Goal: Task Accomplishment & Management: Manage account settings

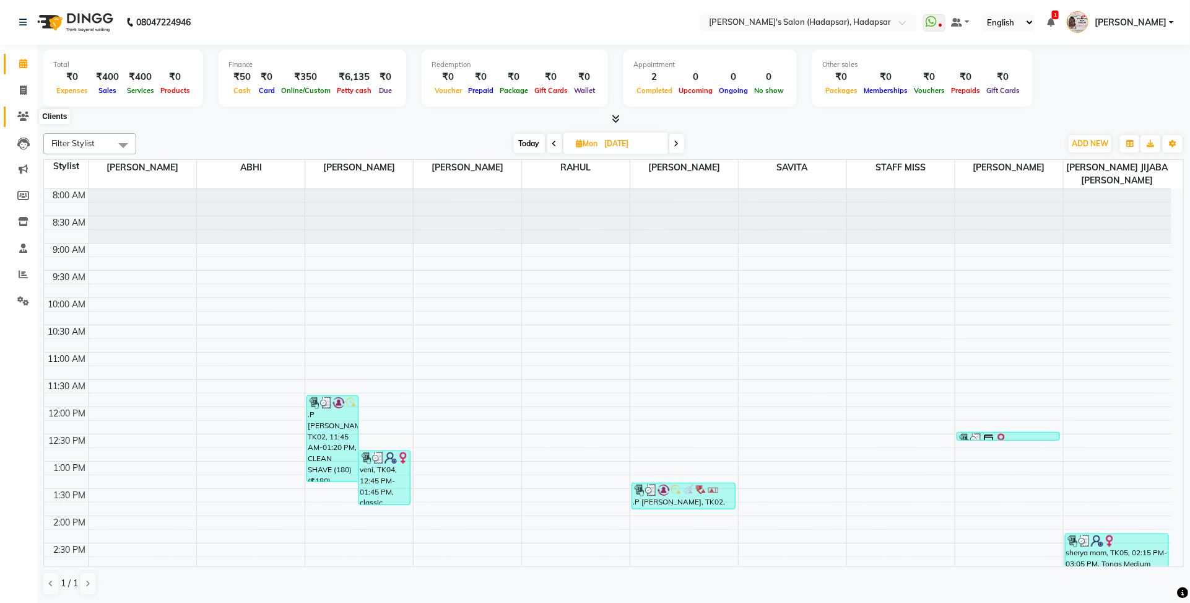
drag, startPoint x: 19, startPoint y: 110, endPoint x: 197, endPoint y: 50, distance: 188.0
click at [19, 110] on span at bounding box center [23, 117] width 22 height 14
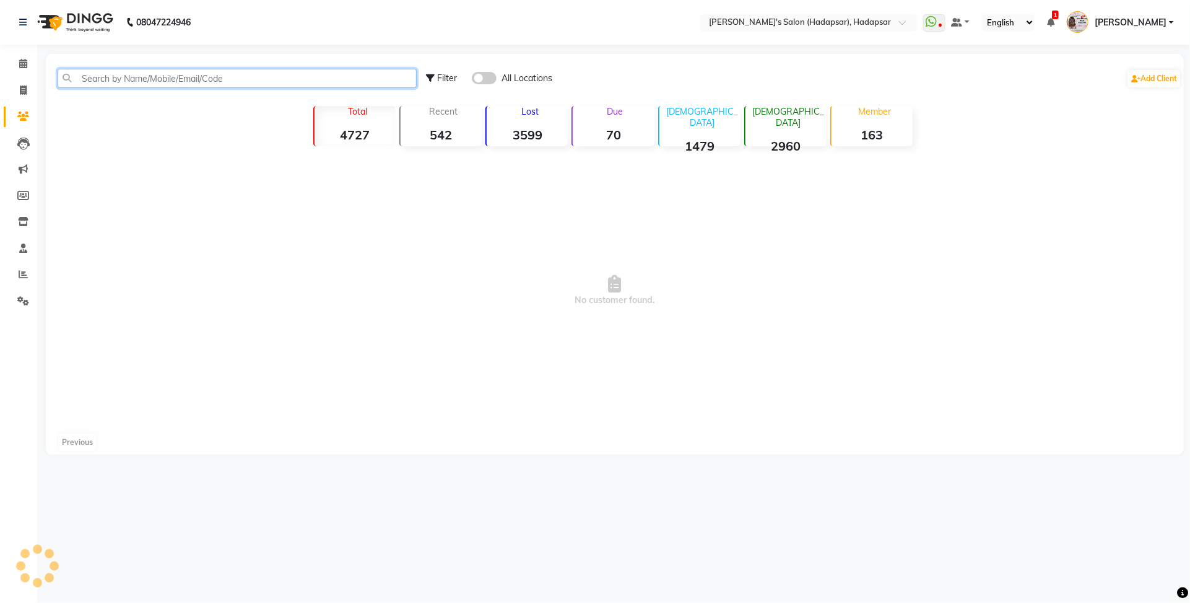
click at [196, 77] on input "text" at bounding box center [237, 78] width 359 height 19
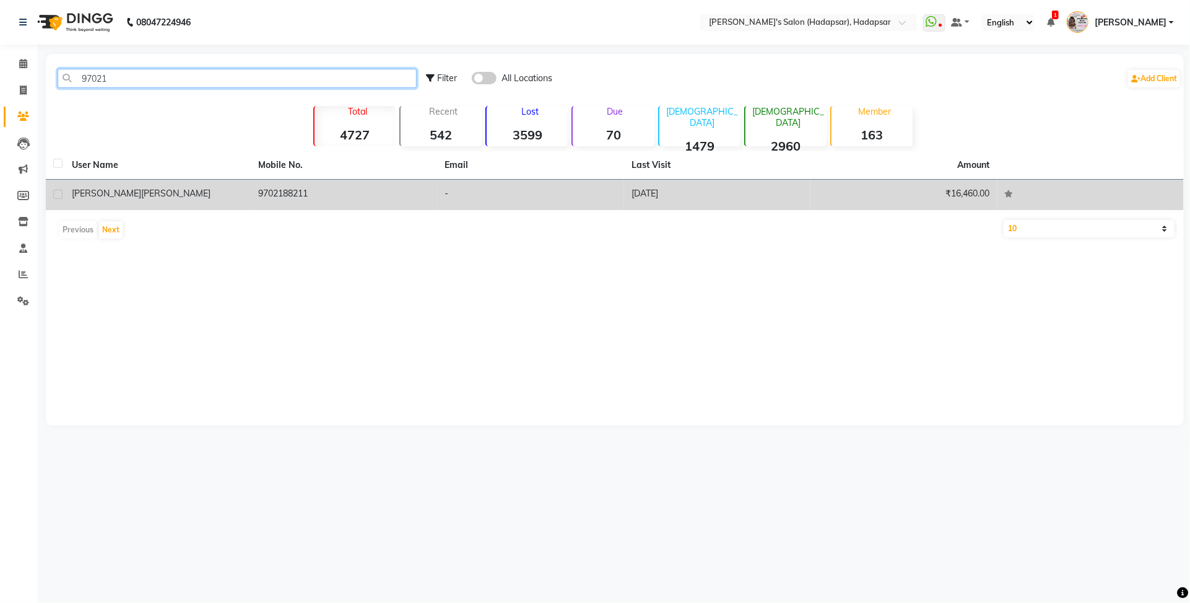
type input "97021"
click at [227, 203] on td "[PERSON_NAME]" at bounding box center [157, 195] width 186 height 30
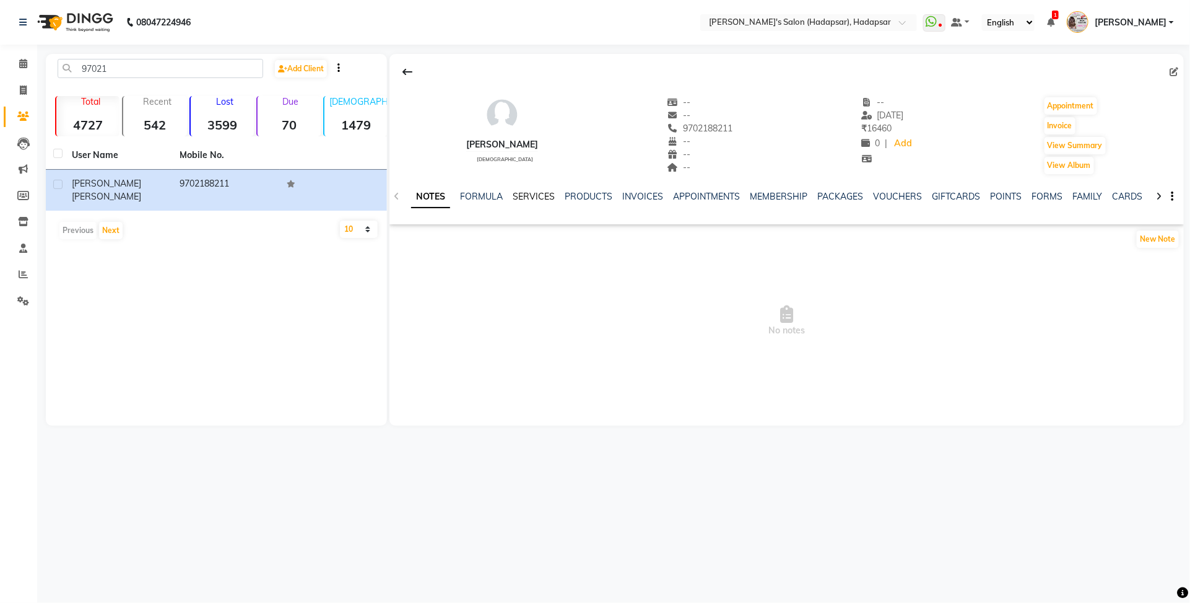
click at [525, 194] on link "SERVICES" at bounding box center [534, 196] width 42 height 11
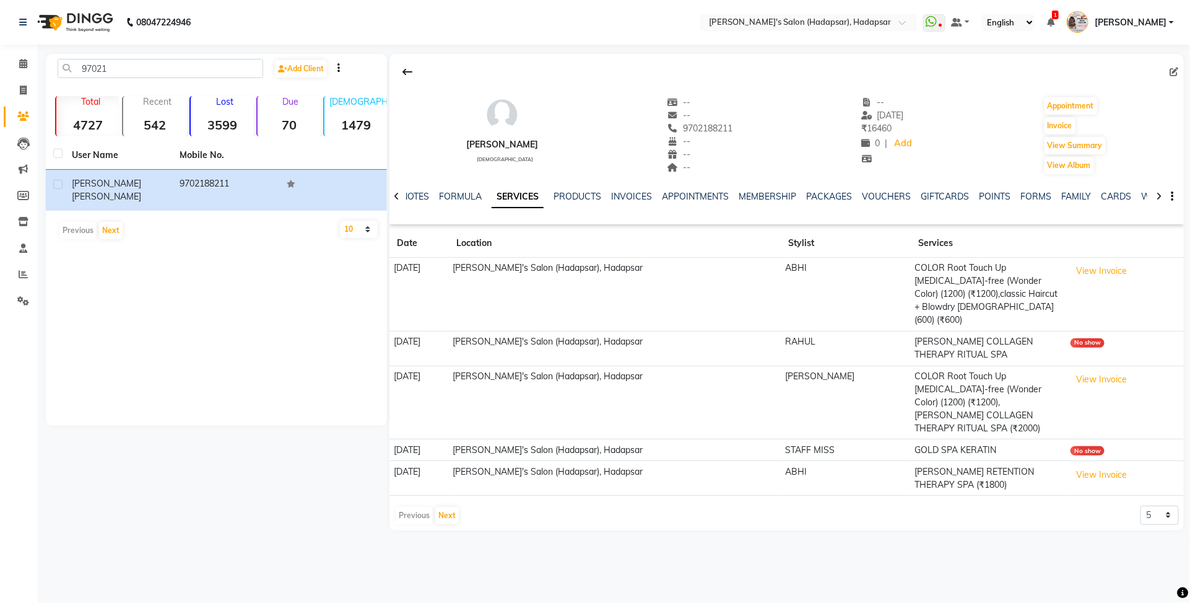
click at [880, 291] on td "ABHI" at bounding box center [846, 295] width 129 height 74
click at [16, 62] on span at bounding box center [23, 64] width 22 height 14
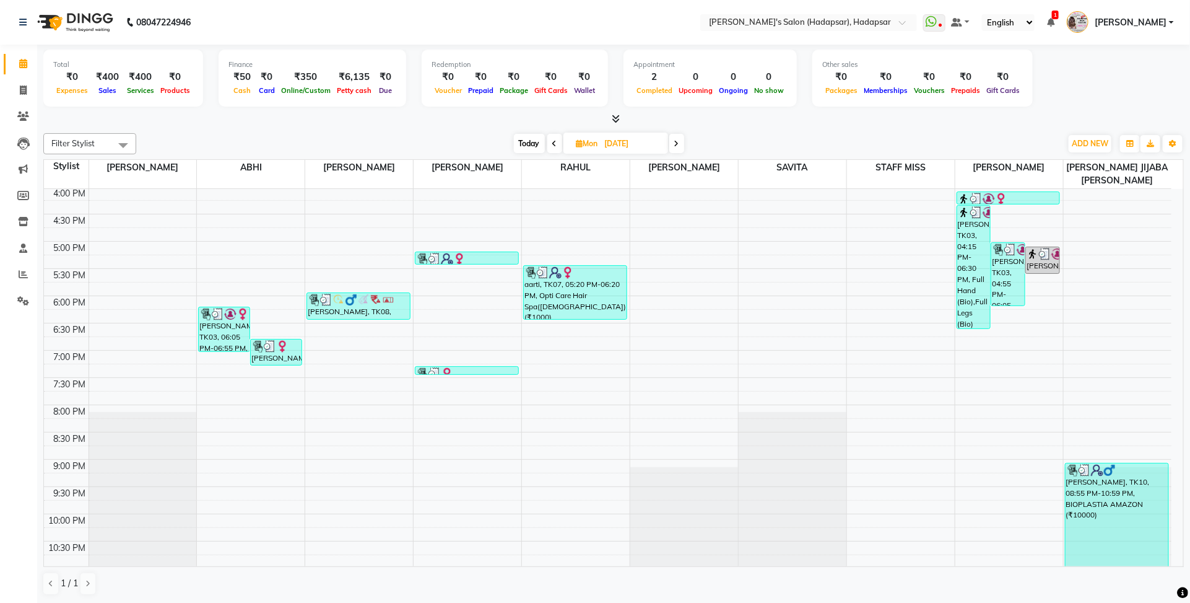
scroll to position [505, 0]
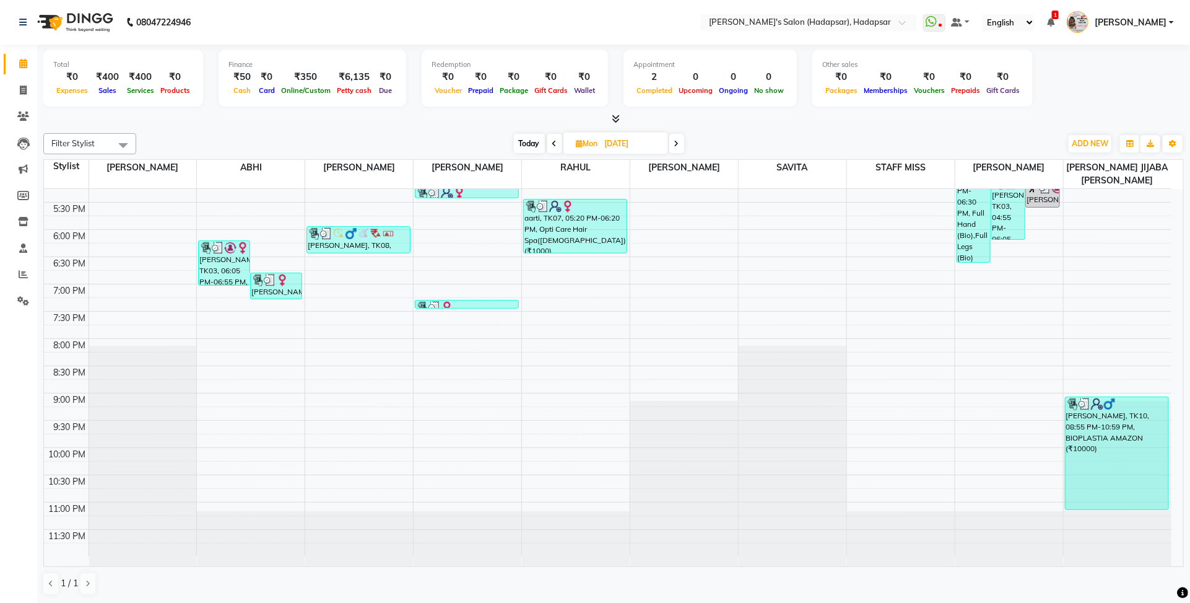
click at [526, 136] on span "Today" at bounding box center [529, 143] width 31 height 19
type input "02-09-2025"
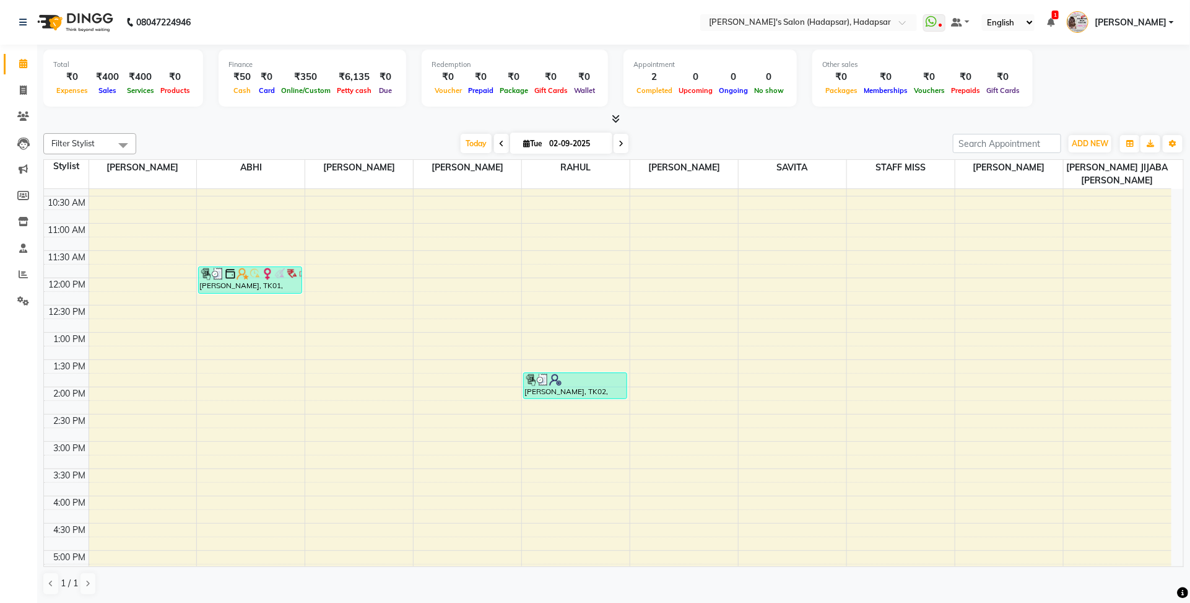
scroll to position [0, 0]
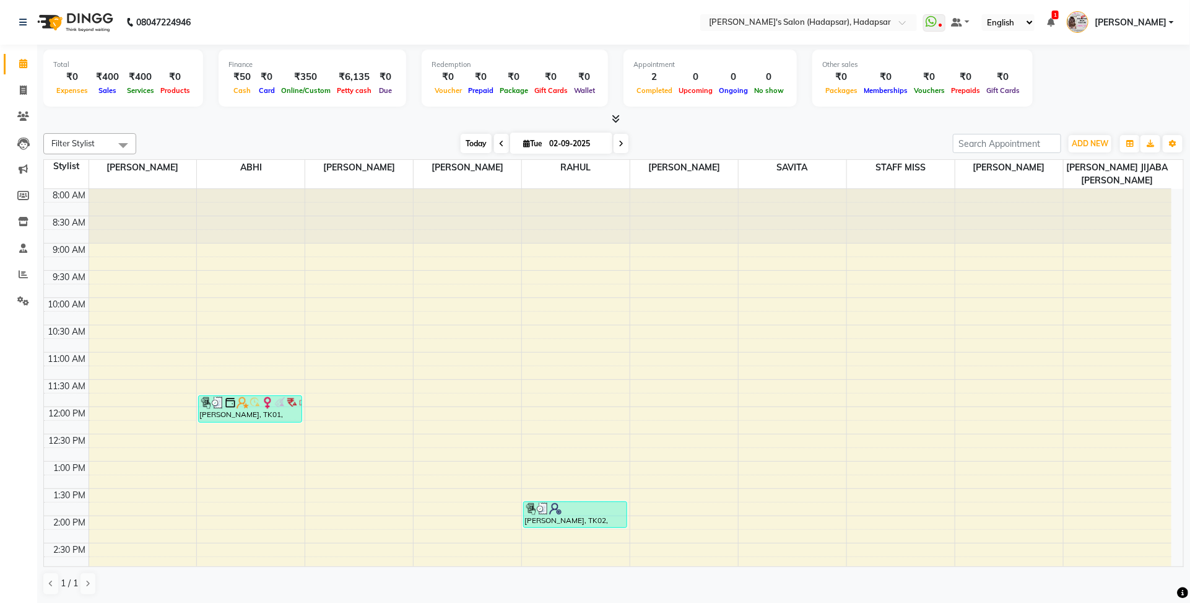
click at [473, 150] on span "Today" at bounding box center [476, 143] width 31 height 19
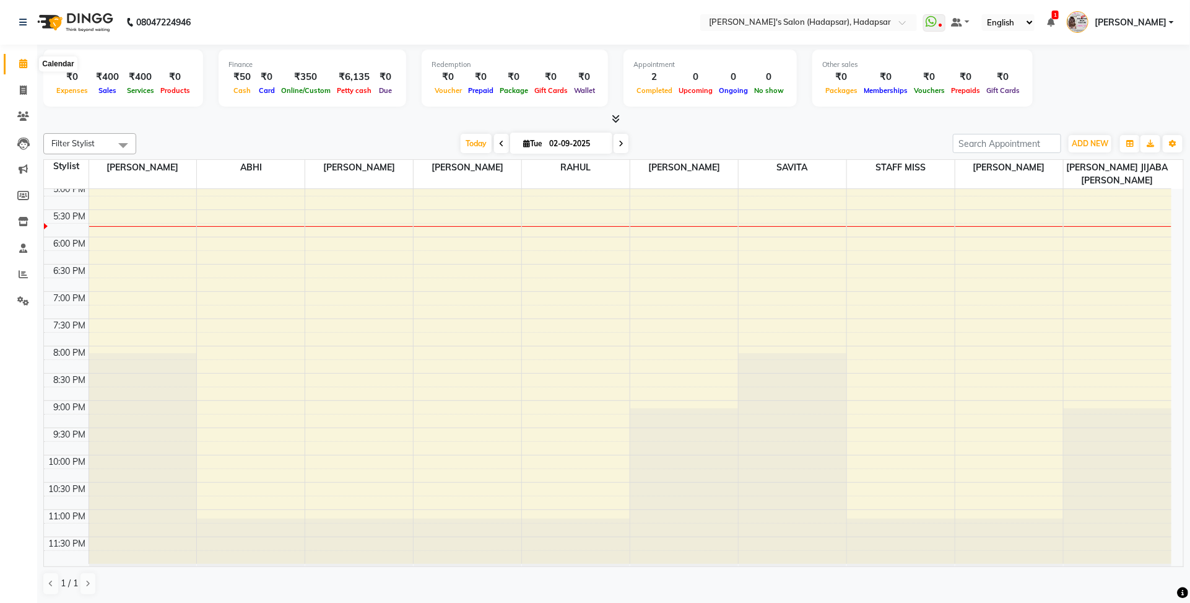
click at [15, 65] on span at bounding box center [23, 64] width 22 height 14
click at [1096, 142] on span "ADD NEW" at bounding box center [1090, 143] width 37 height 9
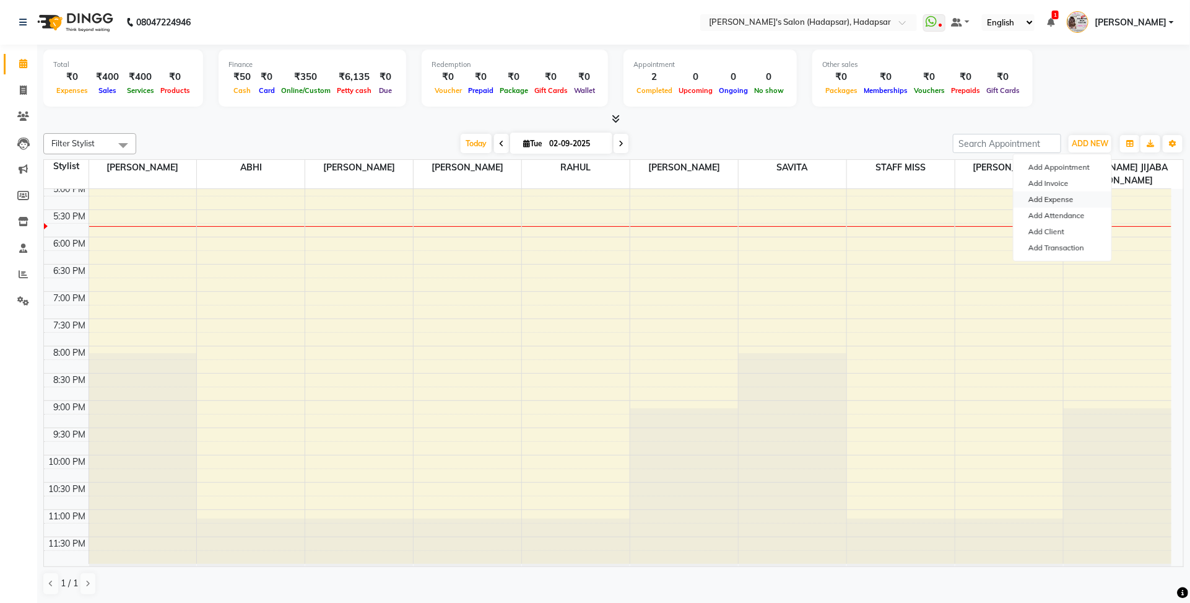
click at [1060, 203] on link "Add Expense" at bounding box center [1063, 199] width 98 height 16
select select "1"
select select "2368"
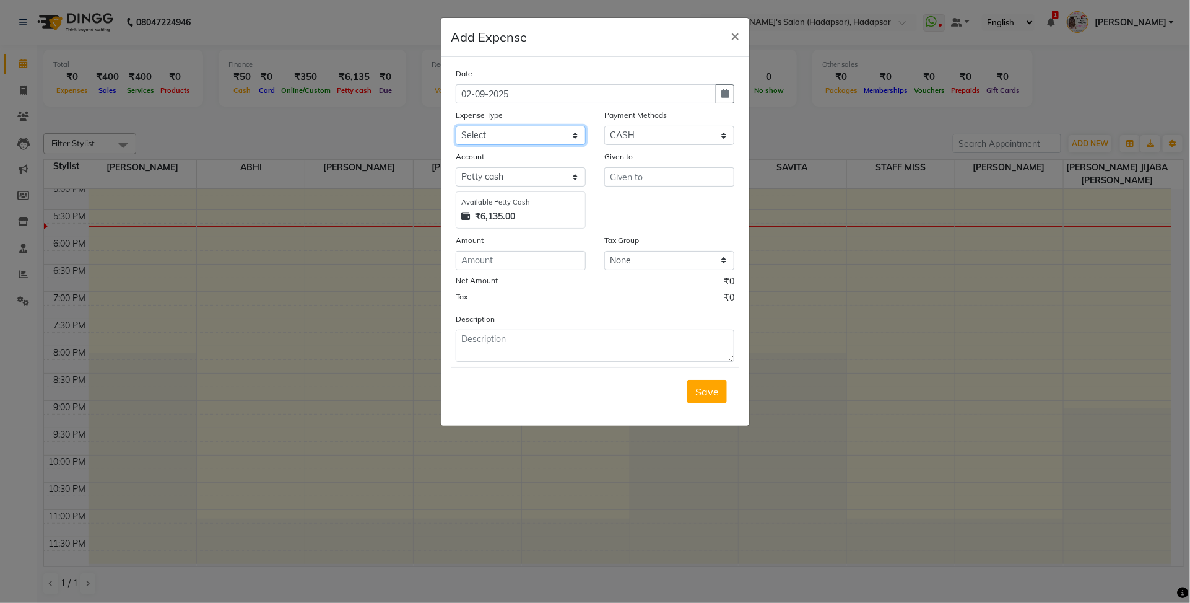
click at [506, 134] on select "Select Advance Salary BANK TRANFAR Cash transfer to hub Client Snacks DISTRIBUT…" at bounding box center [521, 135] width 130 height 19
select select "11130"
click at [456, 126] on select "Select Advance Salary BANK TRANFAR Cash transfer to hub Client Snacks DISTRIBUT…" at bounding box center [521, 135] width 130 height 19
click at [632, 180] on input "text" at bounding box center [669, 176] width 130 height 19
type input "komal"
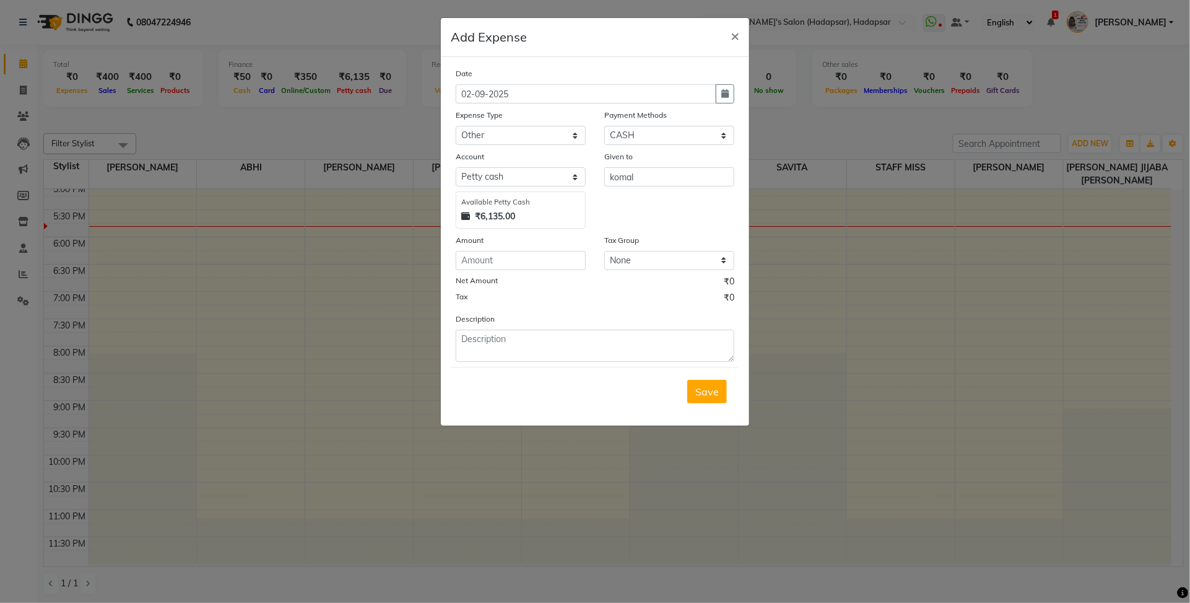
drag, startPoint x: 524, startPoint y: 242, endPoint x: 536, endPoint y: 268, distance: 28.3
click at [524, 243] on div "Amount" at bounding box center [521, 241] width 130 height 17
click at [534, 262] on input "number" at bounding box center [521, 260] width 130 height 19
type input "500"
click at [481, 336] on textarea at bounding box center [595, 345] width 279 height 32
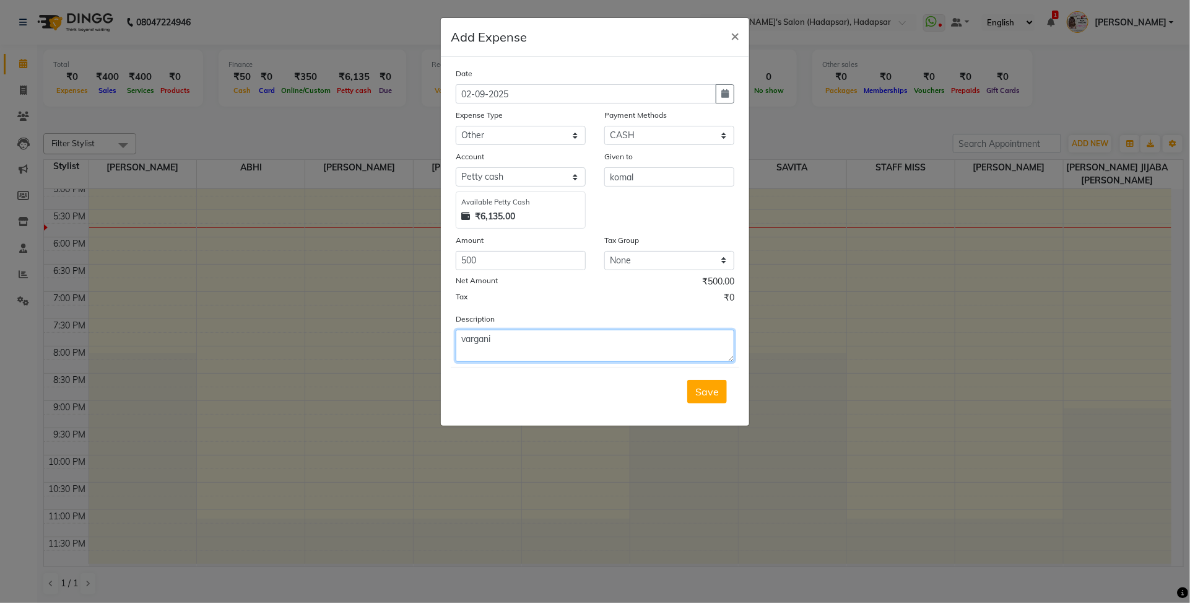
type textarea "vargani"
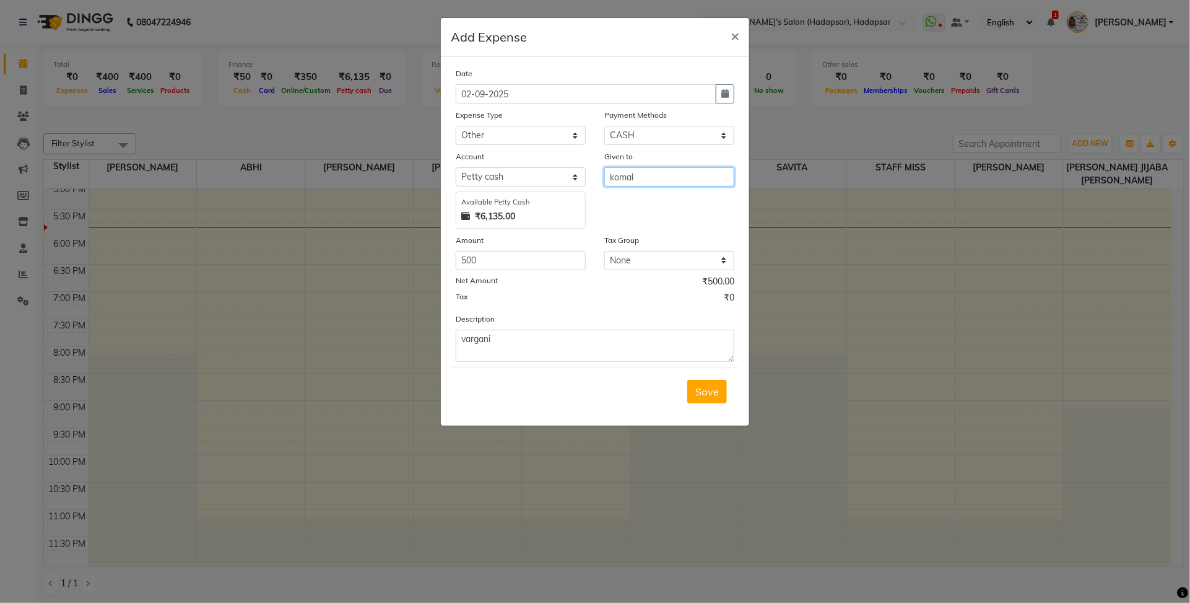
click at [694, 173] on input "komal" at bounding box center [669, 176] width 130 height 19
click at [712, 385] on span "Save" at bounding box center [707, 391] width 24 height 12
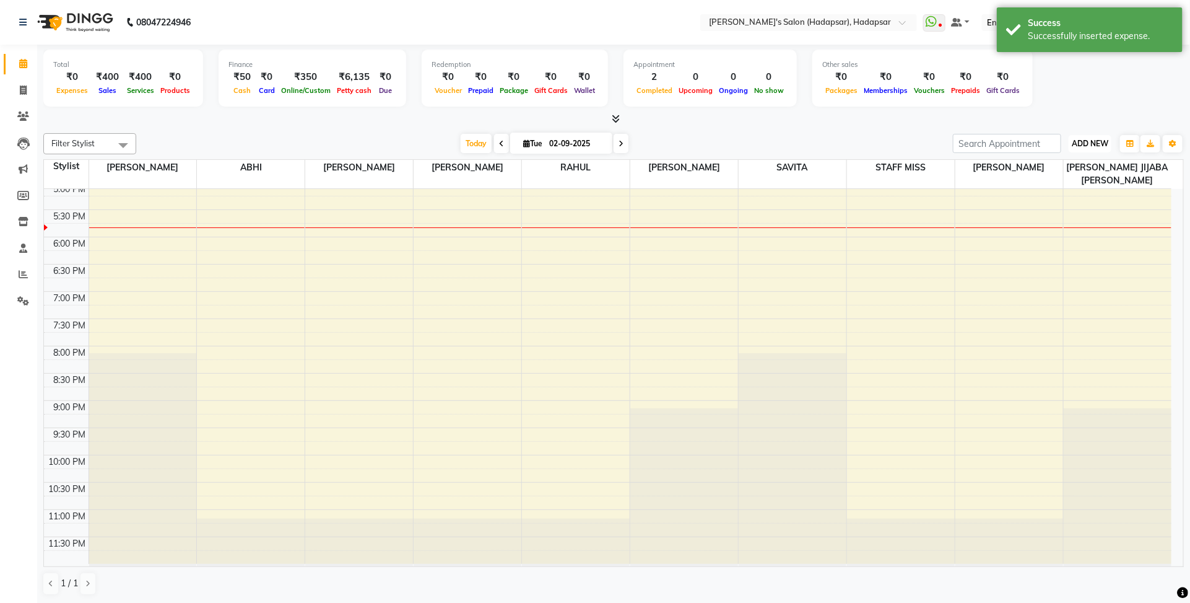
click at [1097, 144] on span "ADD NEW" at bounding box center [1090, 143] width 37 height 9
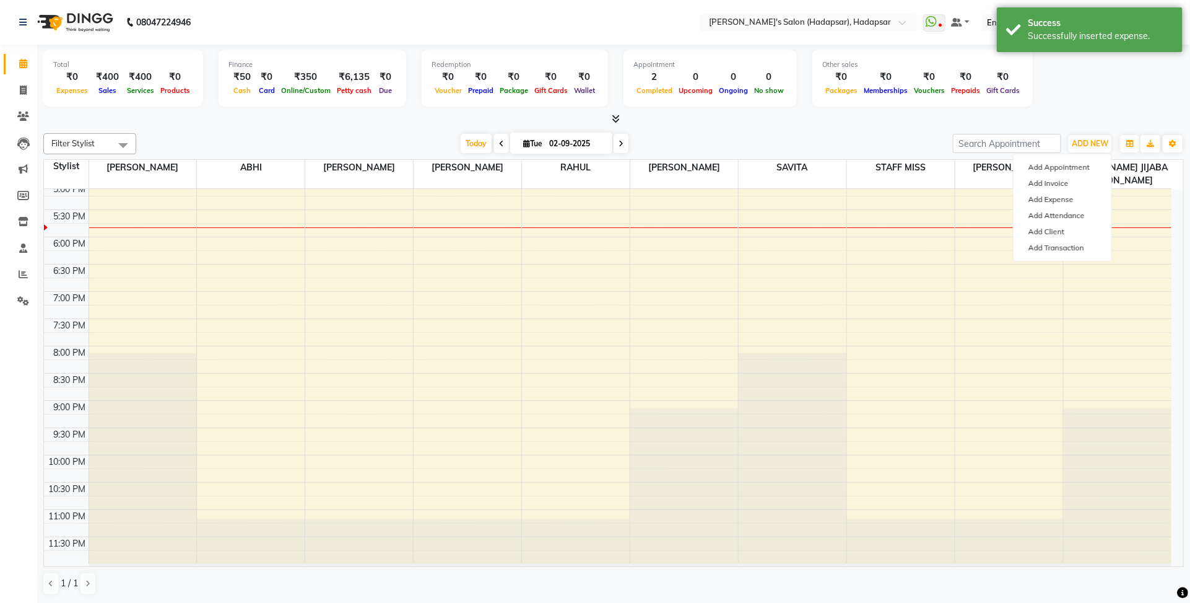
click at [813, 147] on div "[DATE] [DATE]" at bounding box center [544, 143] width 804 height 19
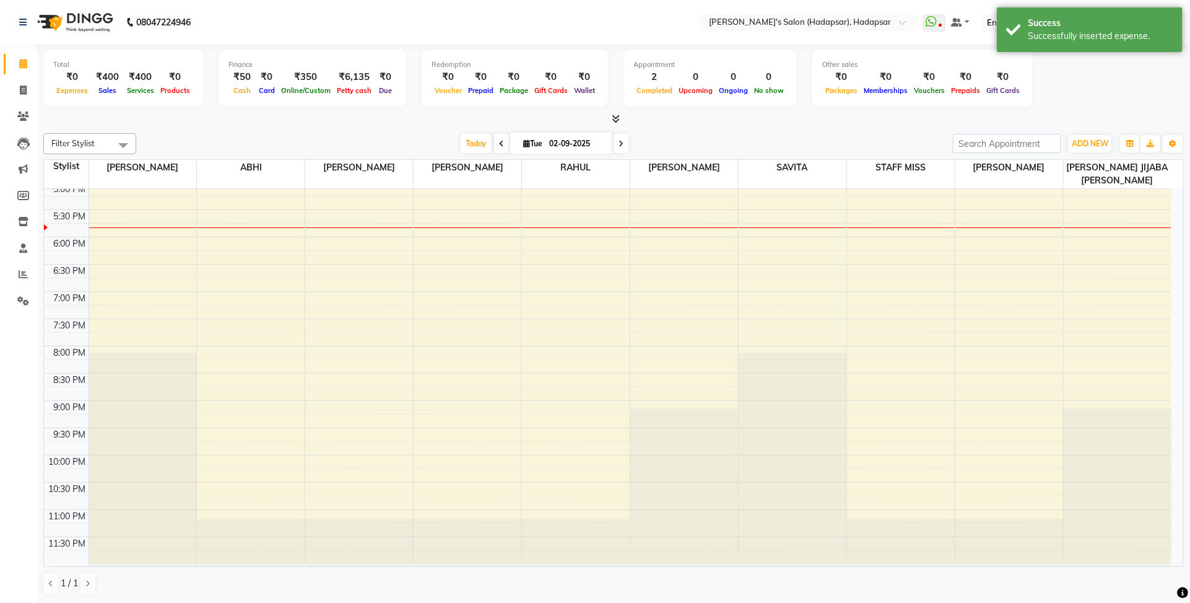
click at [531, 144] on span "Tue" at bounding box center [532, 143] width 25 height 9
select select "9"
select select "2025"
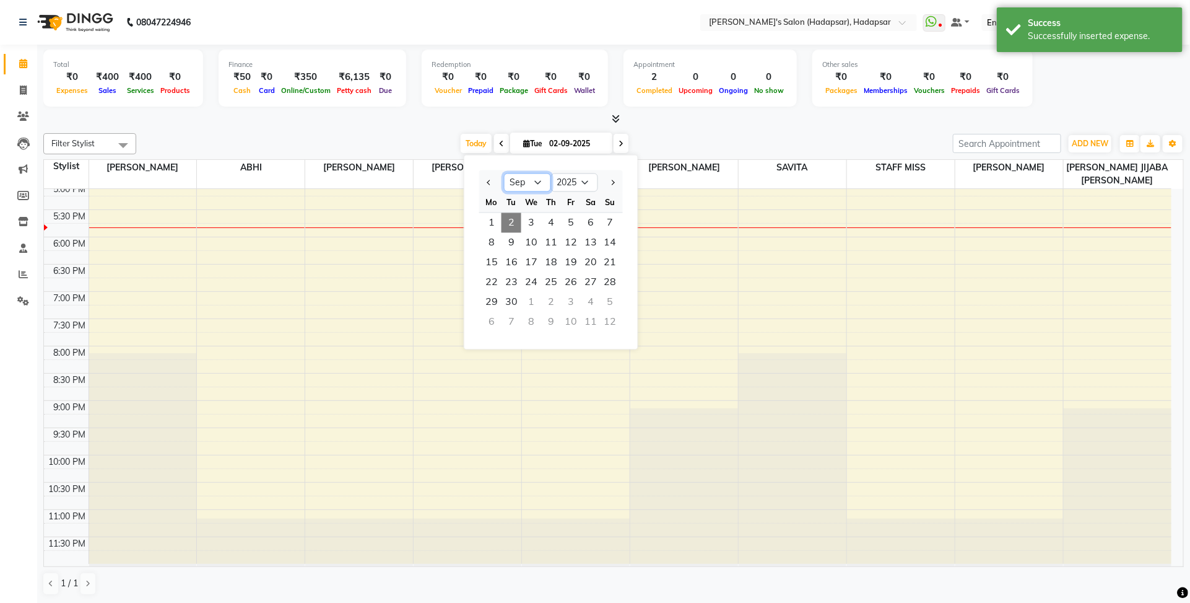
click at [542, 183] on select "Jan Feb Mar Apr May Jun [DATE] Aug Sep Oct Nov Dec" at bounding box center [527, 182] width 47 height 19
click at [523, 181] on select "Jan Feb Mar Apr May Jun [DATE] Aug Sep Oct Nov Dec" at bounding box center [527, 182] width 47 height 19
click at [528, 186] on select "Jan Feb Mar Apr May Jun [DATE] Aug Sep Oct Nov Dec" at bounding box center [527, 182] width 47 height 19
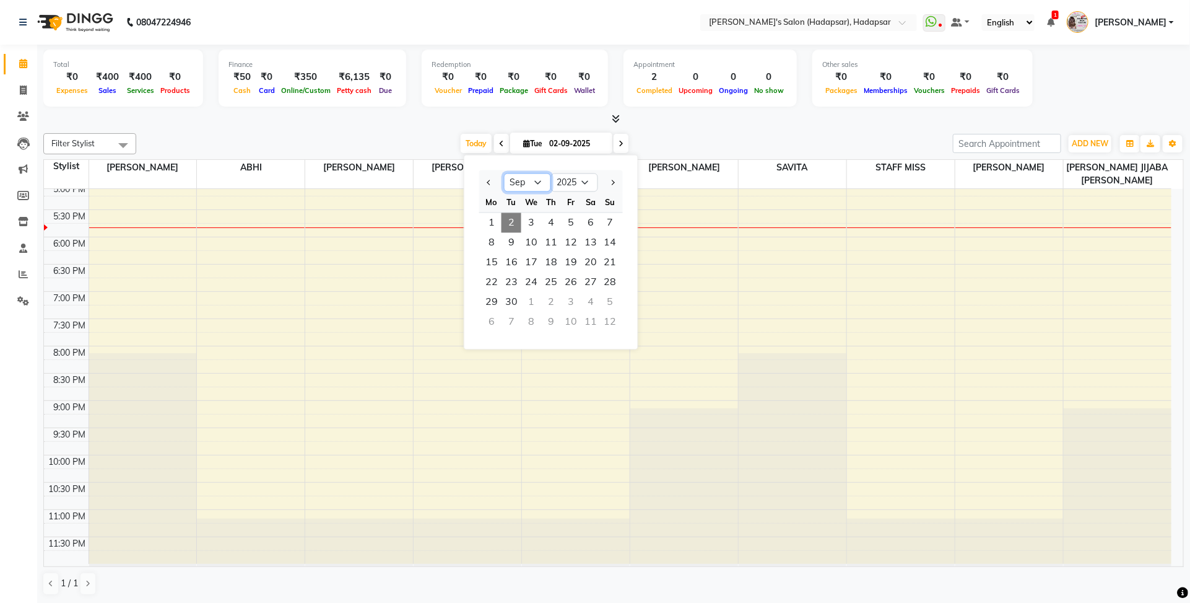
select select "8"
click at [504, 173] on select "Jan Feb Mar Apr May Jun [DATE] Aug Sep Oct Nov Dec" at bounding box center [527, 182] width 47 height 19
click at [614, 296] on span "31" at bounding box center [611, 302] width 20 height 20
type input "[DATE]"
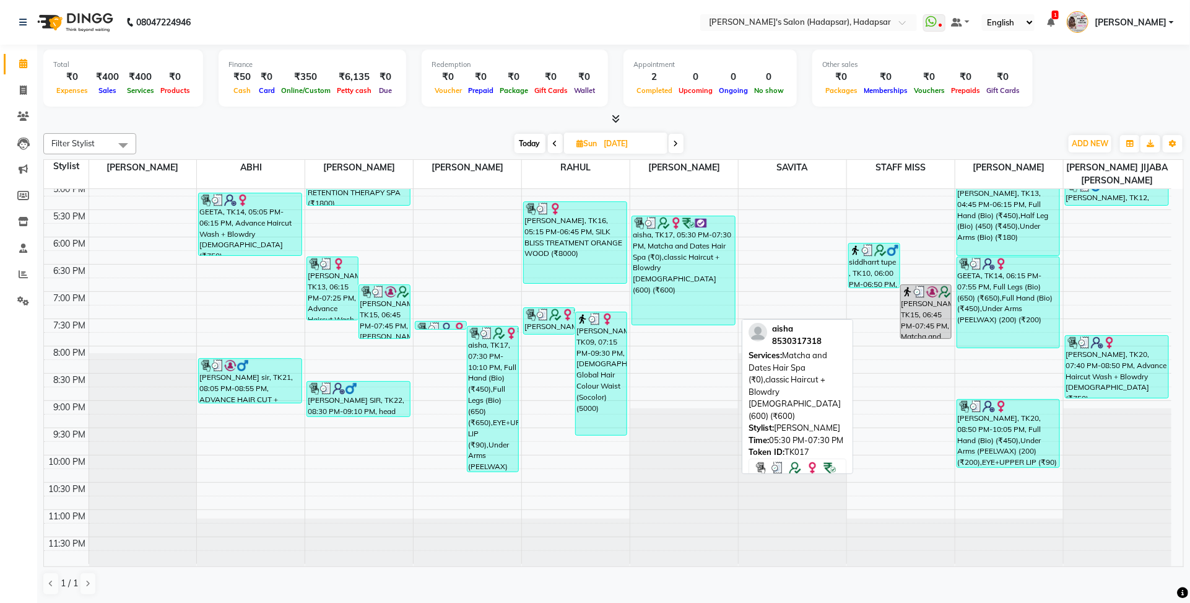
click at [661, 307] on div "aisha, TK17, 05:30 PM-07:30 PM, Matcha and Dates Hair Spa (₹0),classic Haircut …" at bounding box center [683, 270] width 103 height 108
select select "3"
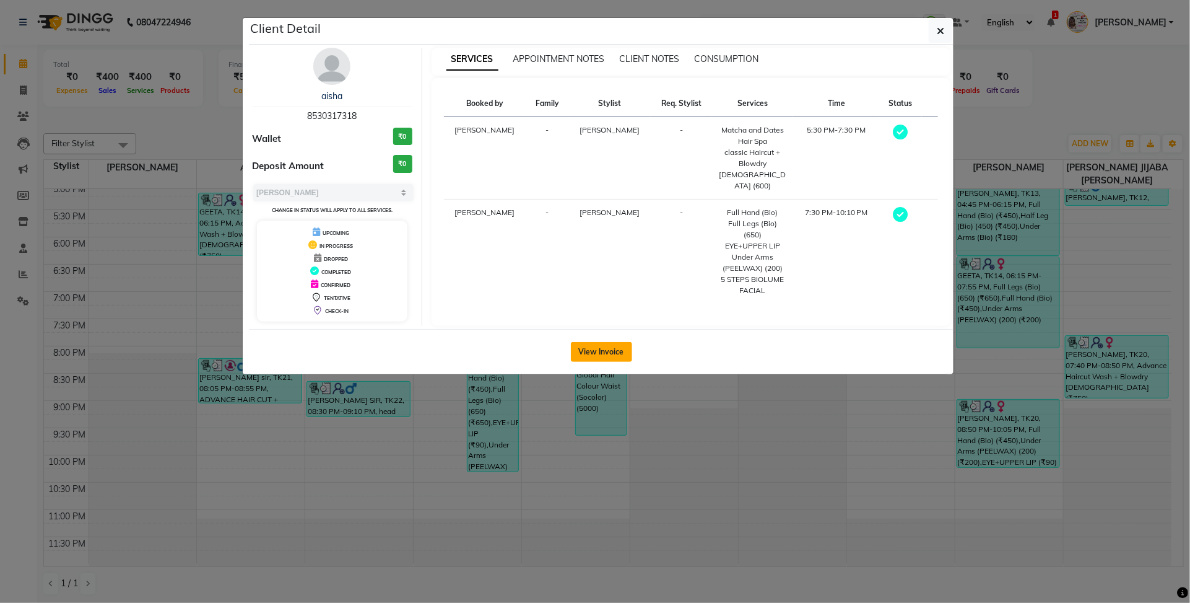
click at [617, 344] on button "View Invoice" at bounding box center [601, 352] width 61 height 20
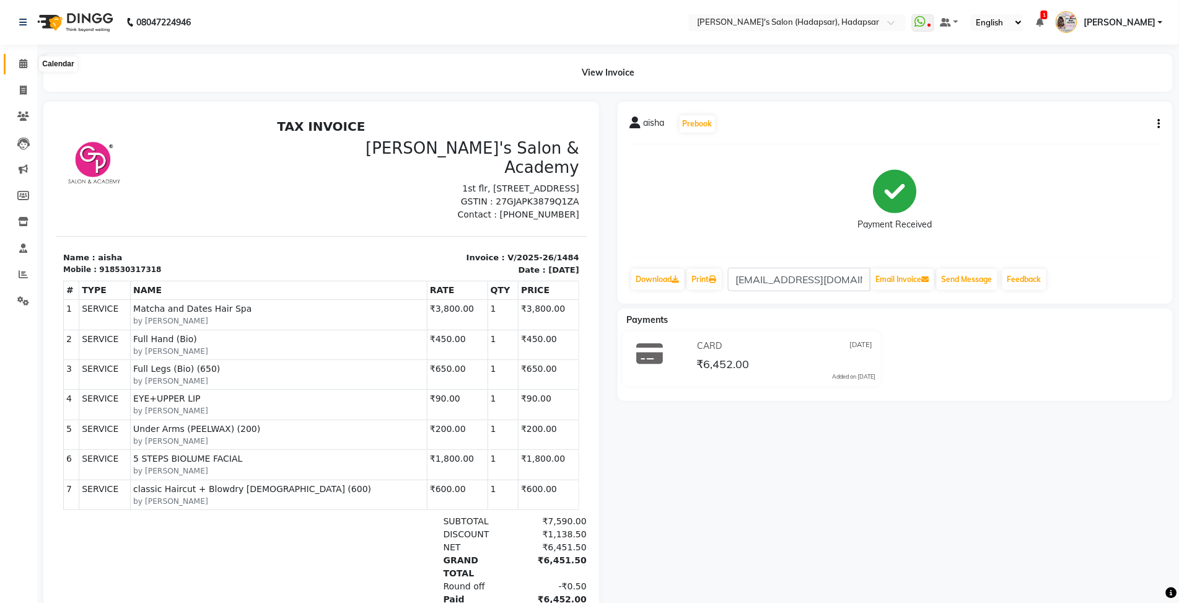
click at [17, 59] on span at bounding box center [23, 64] width 22 height 14
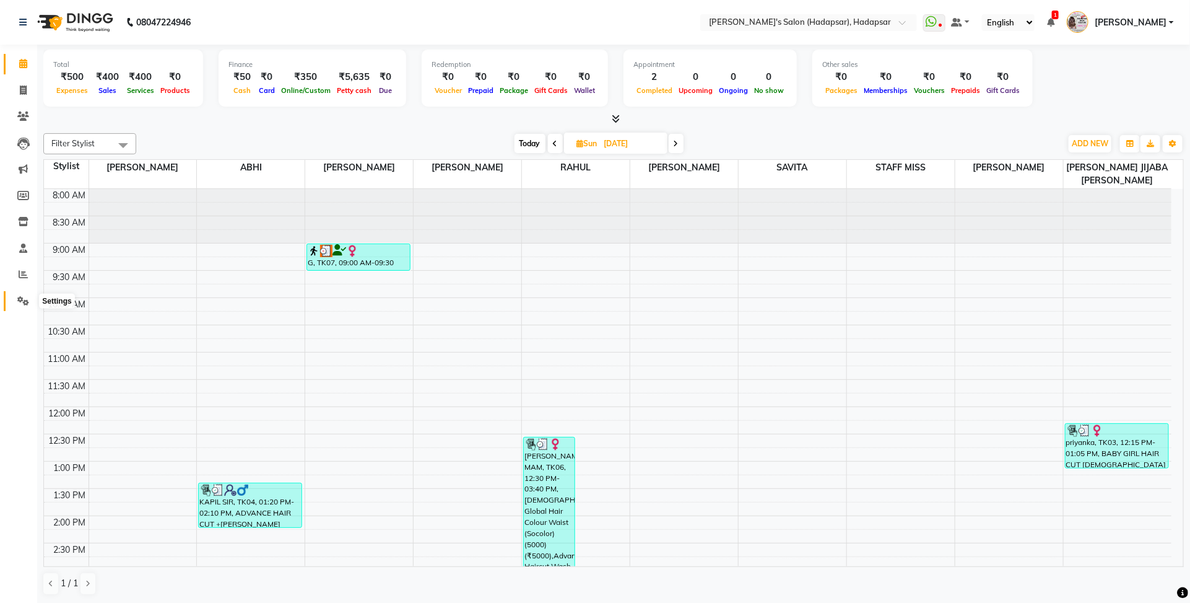
click at [23, 295] on span at bounding box center [23, 301] width 22 height 14
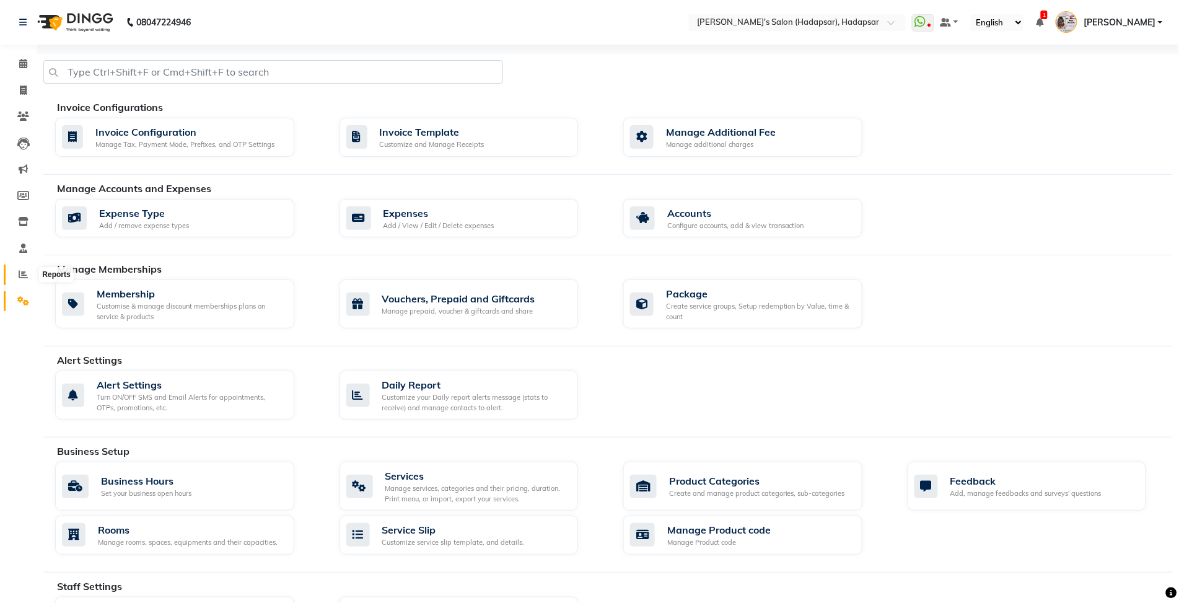
click at [25, 273] on icon at bounding box center [23, 273] width 9 height 9
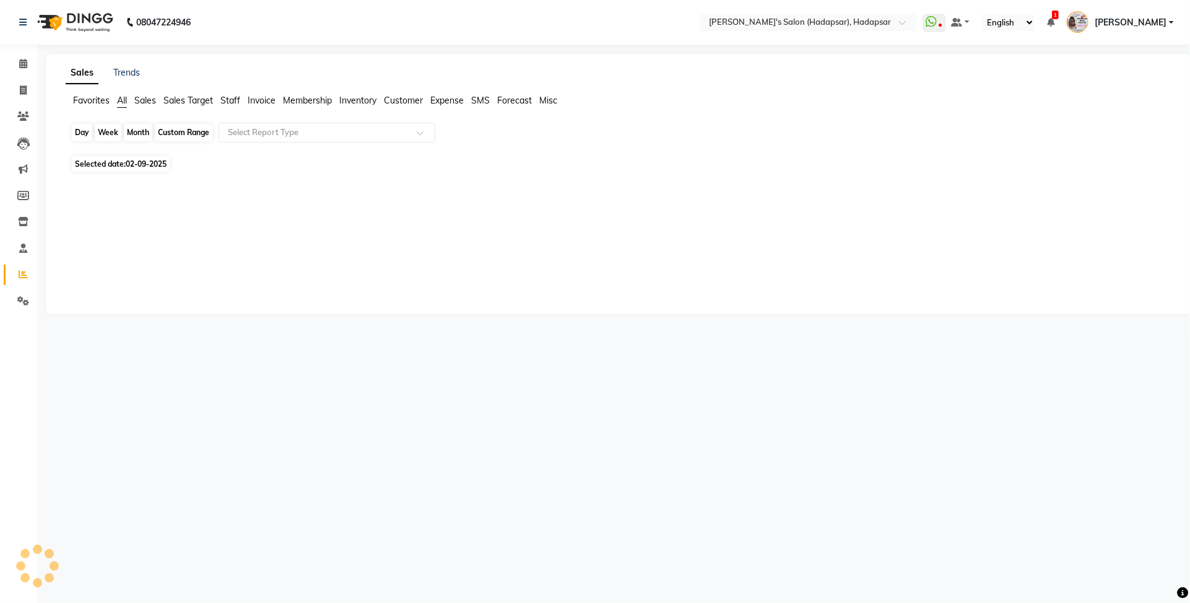
click at [81, 134] on div "Day" at bounding box center [82, 132] width 20 height 17
select select "9"
select select "2025"
click at [84, 130] on div "Day" at bounding box center [82, 132] width 20 height 17
select select "9"
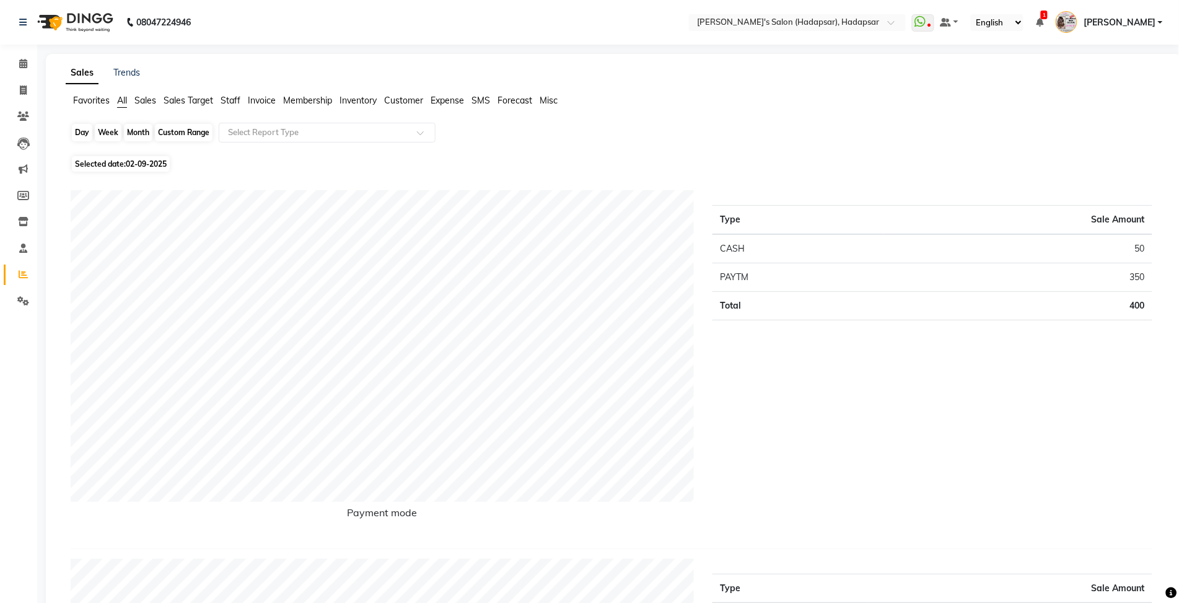
select select "2025"
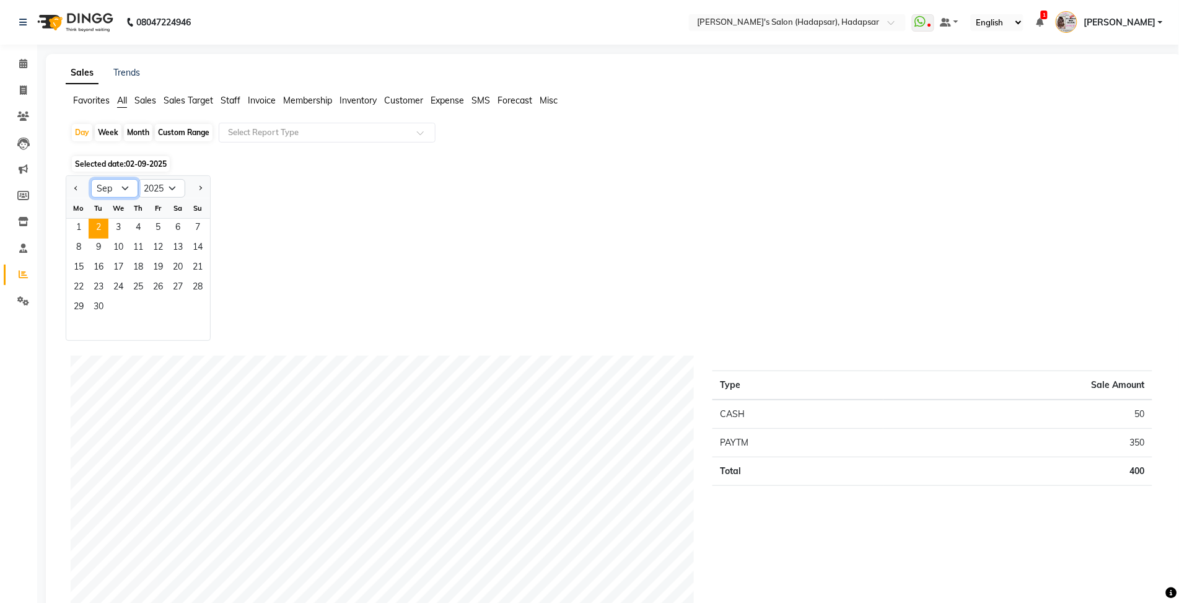
click at [115, 193] on select "Jan Feb Mar Apr May Jun [DATE] Aug Sep Oct Nov Dec" at bounding box center [114, 188] width 47 height 19
select select "8"
click at [91, 180] on select "Jan Feb Mar Apr May Jun [DATE] Aug Sep Oct Nov Dec" at bounding box center [114, 188] width 47 height 19
click at [193, 307] on span "31" at bounding box center [198, 308] width 20 height 20
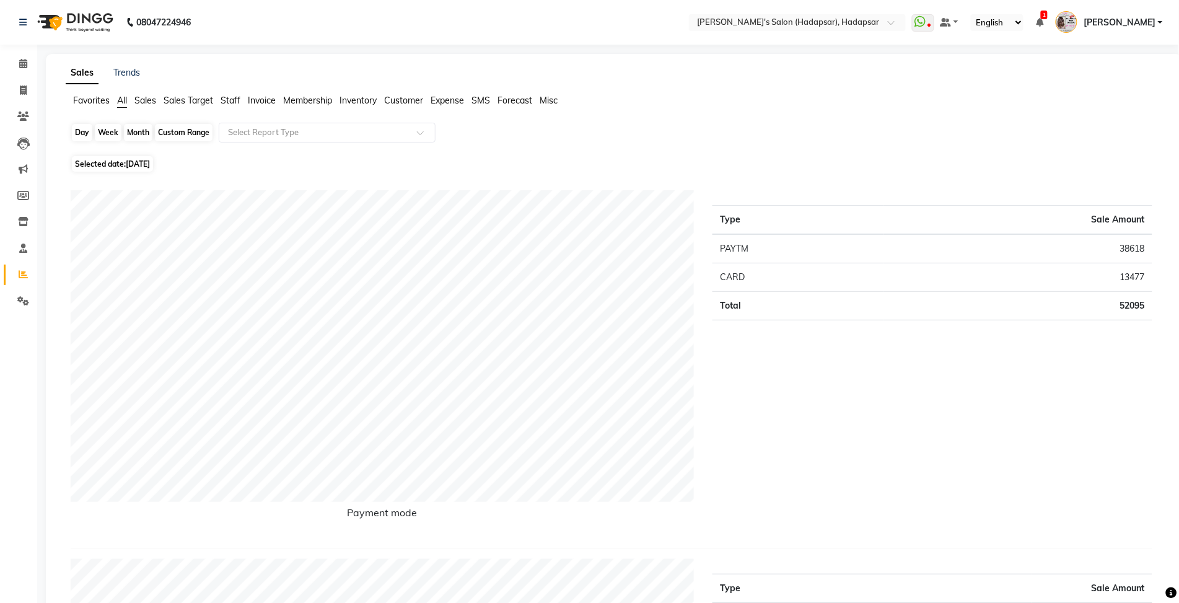
click at [89, 131] on div "Day" at bounding box center [82, 132] width 20 height 17
select select "8"
select select "2025"
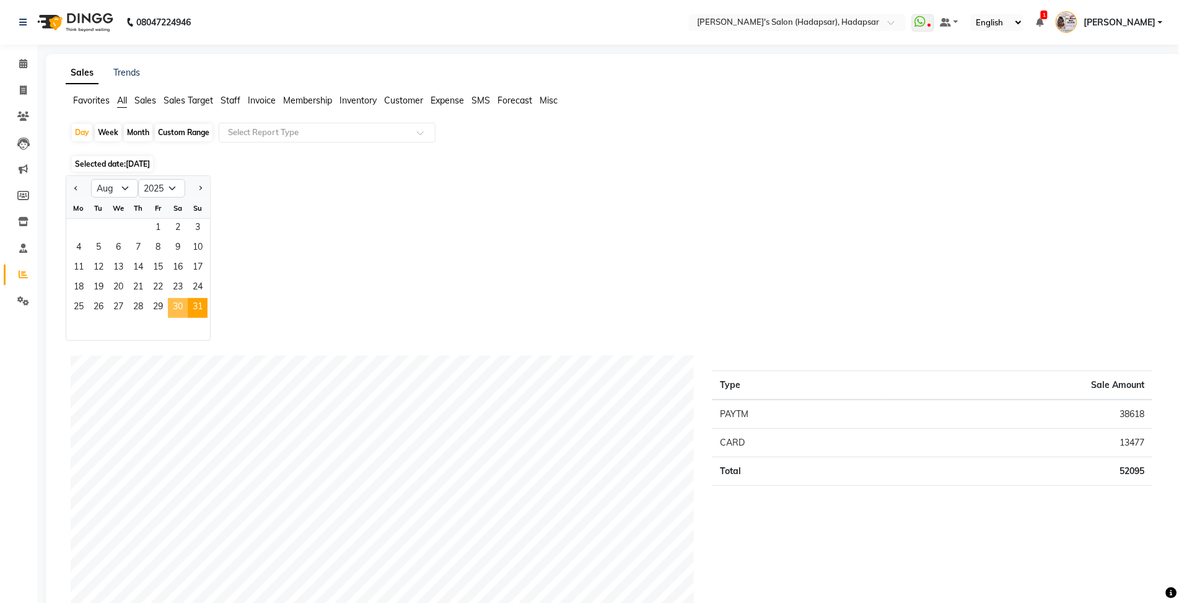
click at [181, 300] on span "30" at bounding box center [178, 308] width 20 height 20
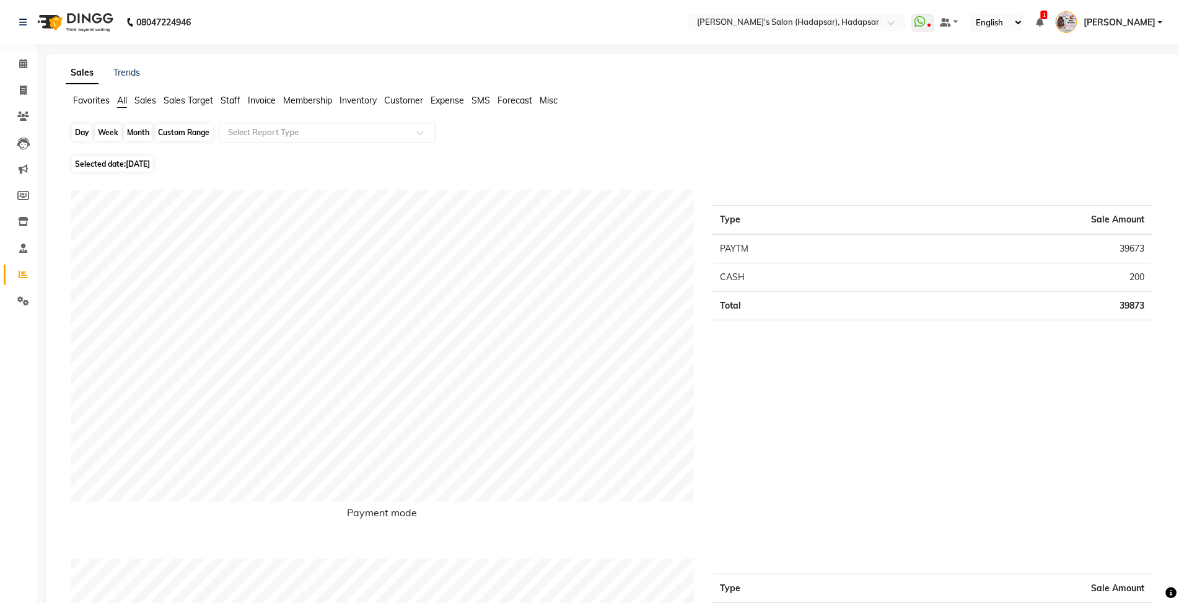
click at [76, 136] on div "Day" at bounding box center [82, 132] width 20 height 17
select select "8"
select select "2025"
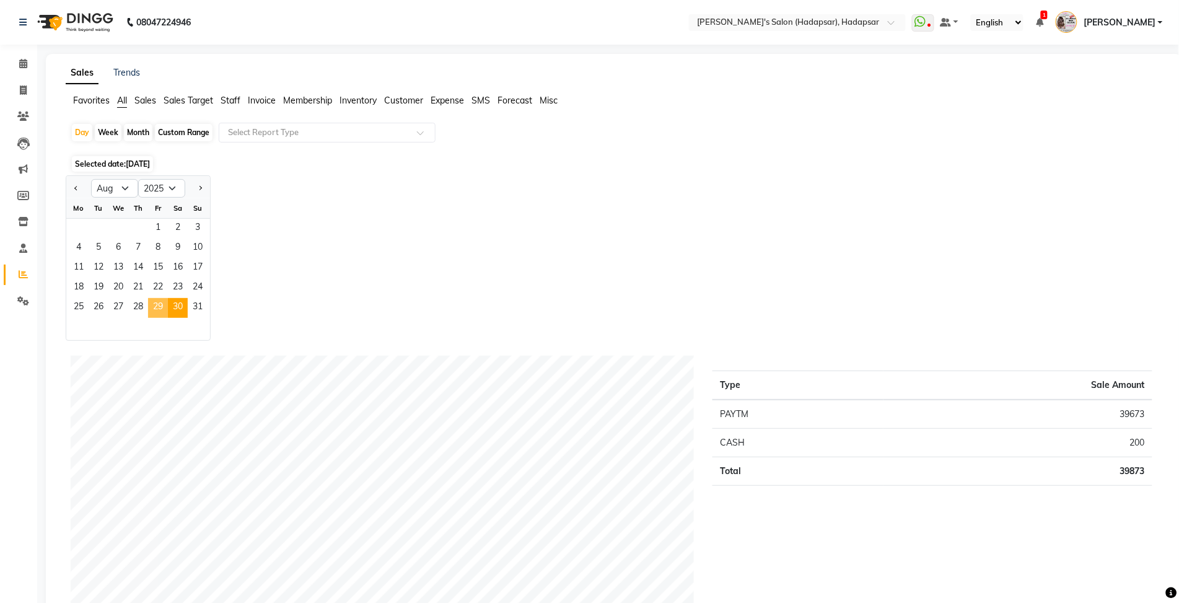
click at [155, 308] on span "29" at bounding box center [158, 308] width 20 height 20
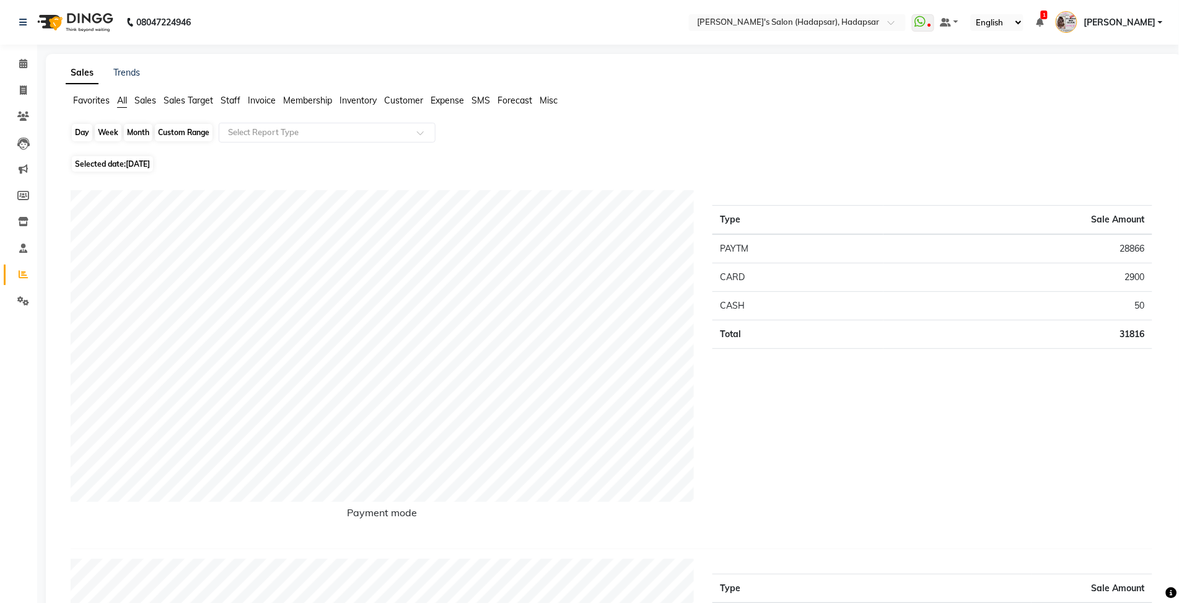
click at [87, 139] on div "Day" at bounding box center [82, 132] width 20 height 17
select select "8"
select select "2025"
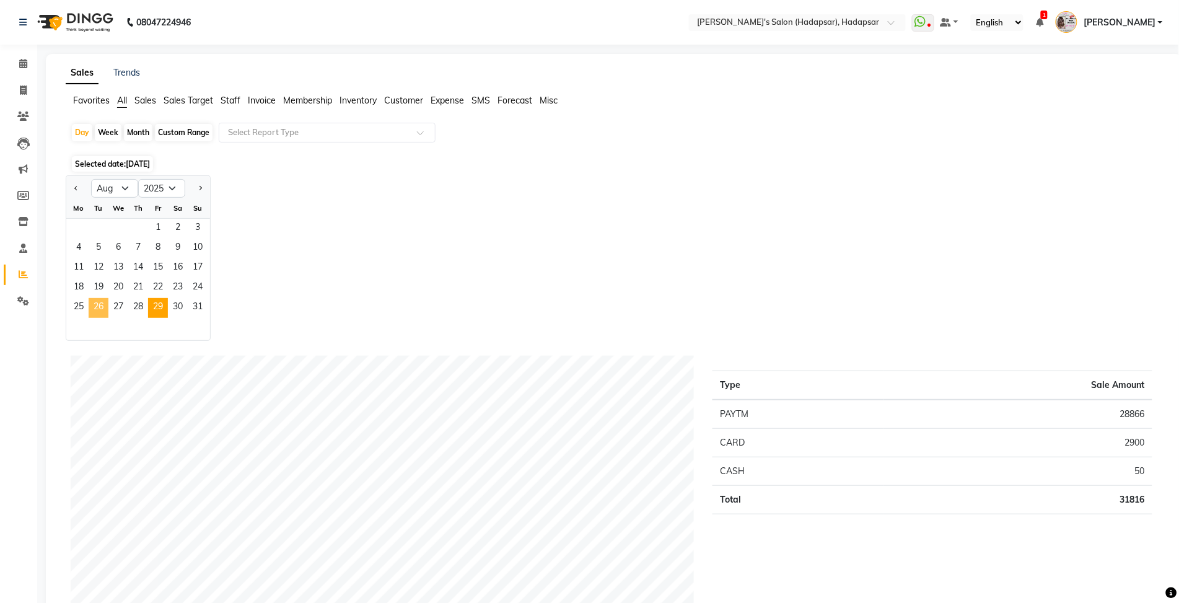
click at [92, 312] on span "26" at bounding box center [99, 308] width 20 height 20
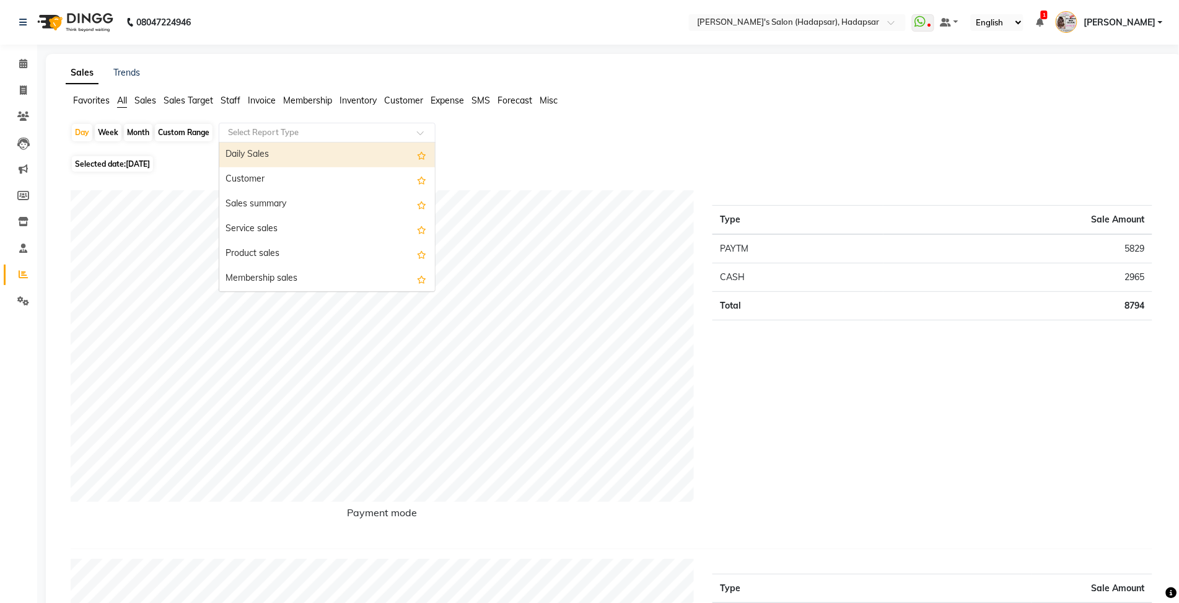
click at [237, 137] on input "text" at bounding box center [314, 132] width 178 height 12
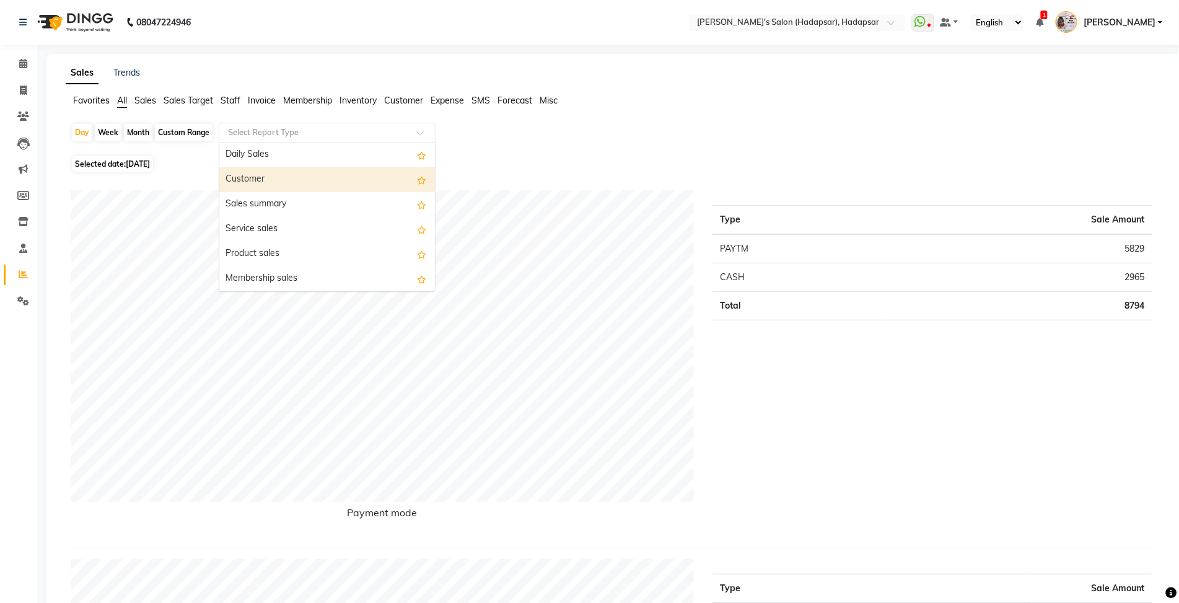
click at [295, 180] on div "Customer" at bounding box center [327, 179] width 216 height 25
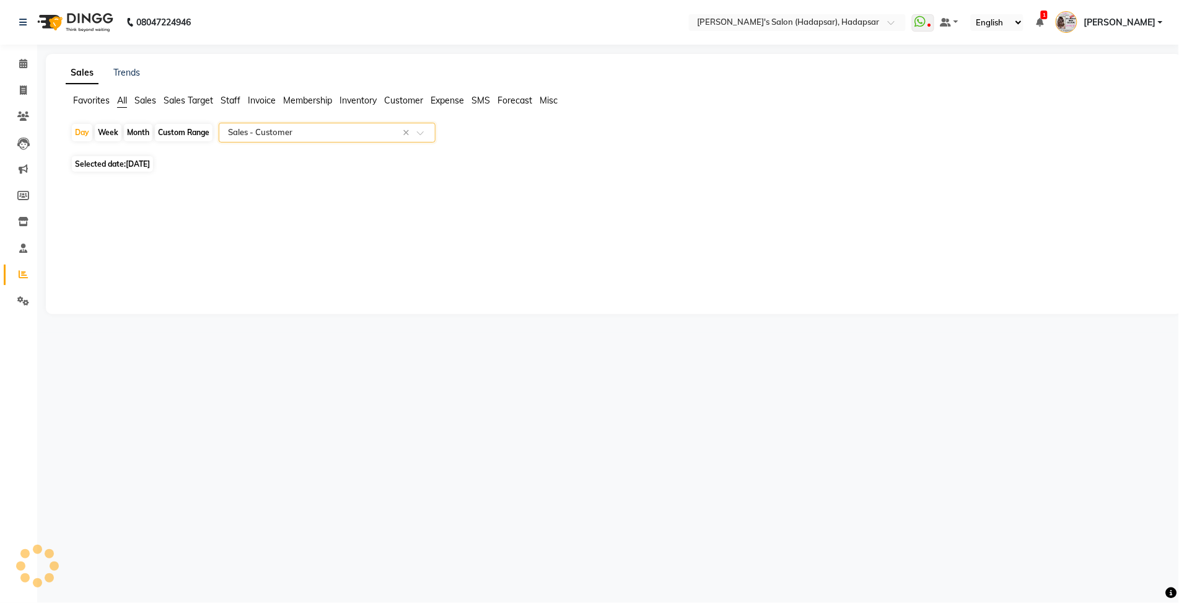
select select "csv"
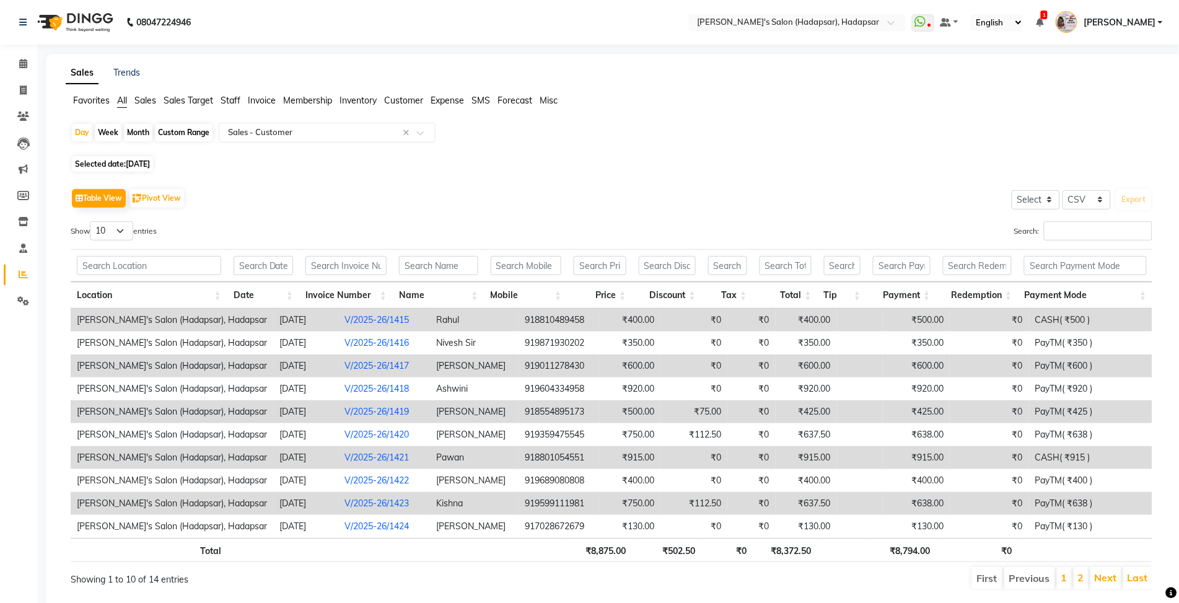
click at [1029, 310] on td "CASH( ₹500 )" at bounding box center [1090, 319] width 123 height 23
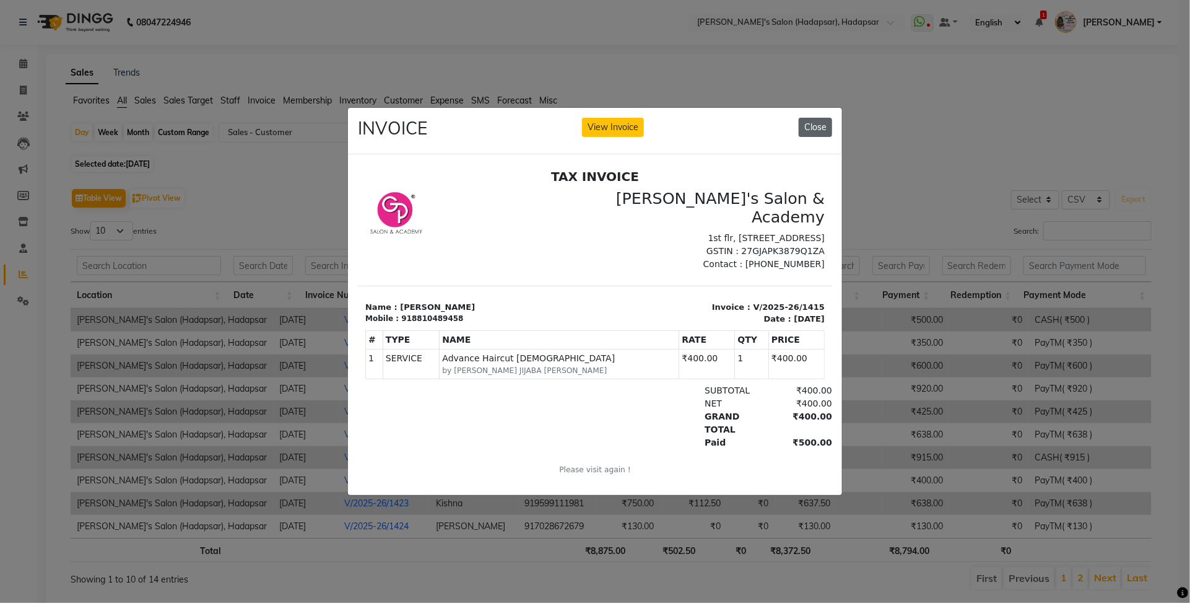
click at [825, 118] on button "Close" at bounding box center [815, 127] width 33 height 19
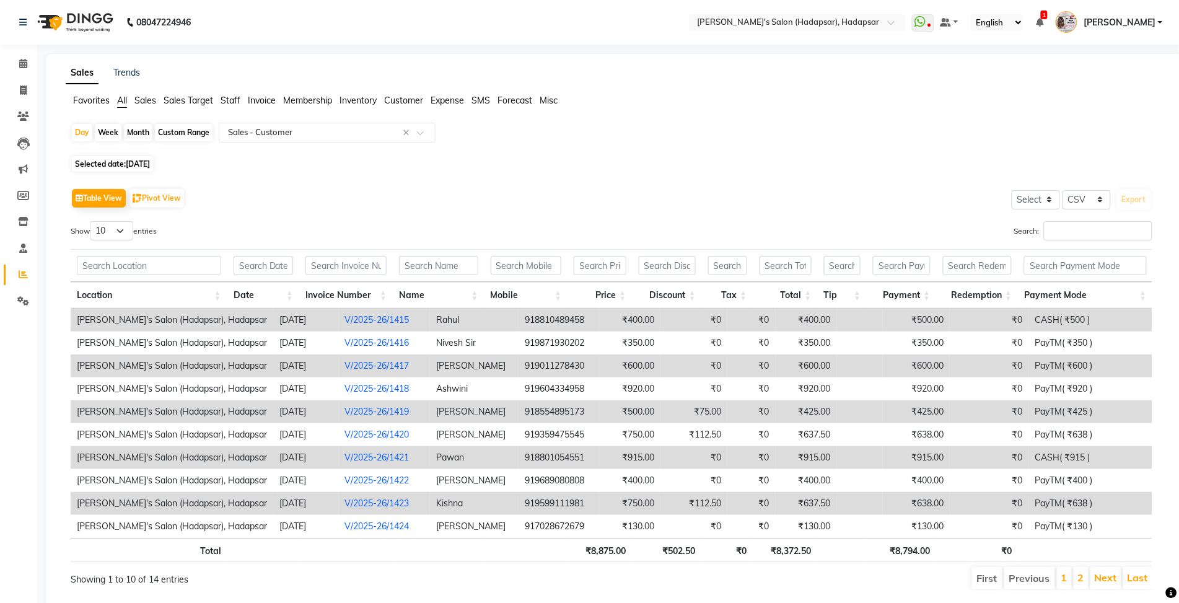
click at [925, 323] on td "₹500.00" at bounding box center [915, 319] width 67 height 23
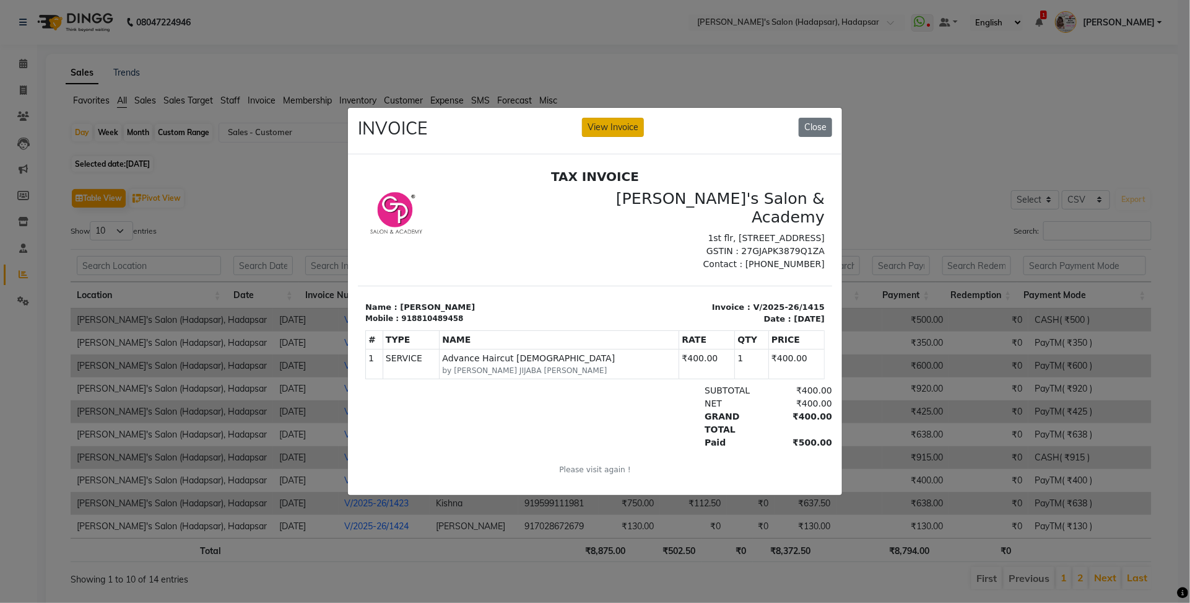
click at [624, 118] on button "View Invoice" at bounding box center [613, 127] width 62 height 19
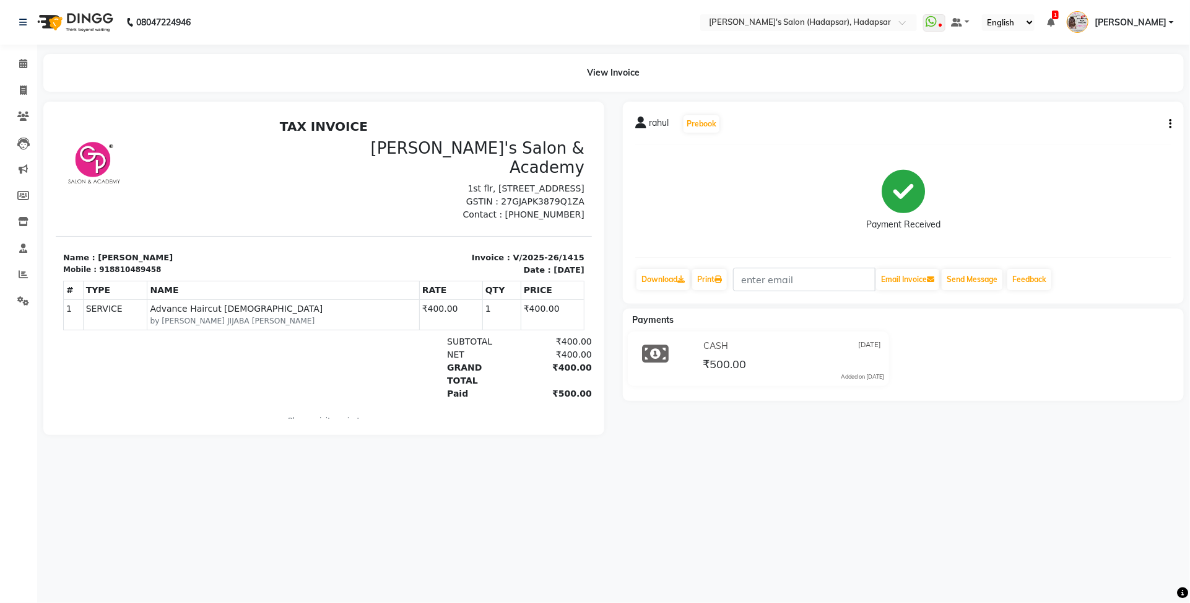
click at [1169, 124] on icon "button" at bounding box center [1170, 124] width 2 height 1
click at [977, 258] on hr at bounding box center [903, 257] width 536 height 1
click at [1082, 224] on div "Payment Received" at bounding box center [903, 200] width 536 height 93
click at [1172, 121] on div "rahul Prebook Payment Received Download Print Email Invoice Send Message Feedba…" at bounding box center [903, 203] width 561 height 202
click at [1169, 124] on icon "button" at bounding box center [1170, 124] width 2 height 1
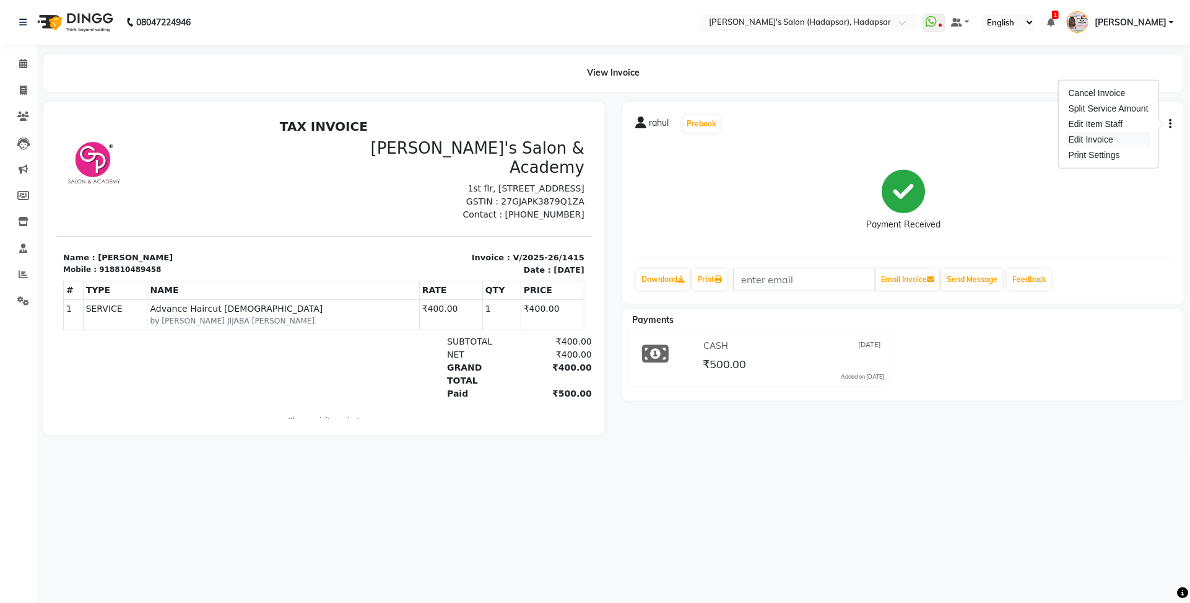
click at [1104, 136] on div "Edit Invoice" at bounding box center [1108, 139] width 85 height 15
select select "service"
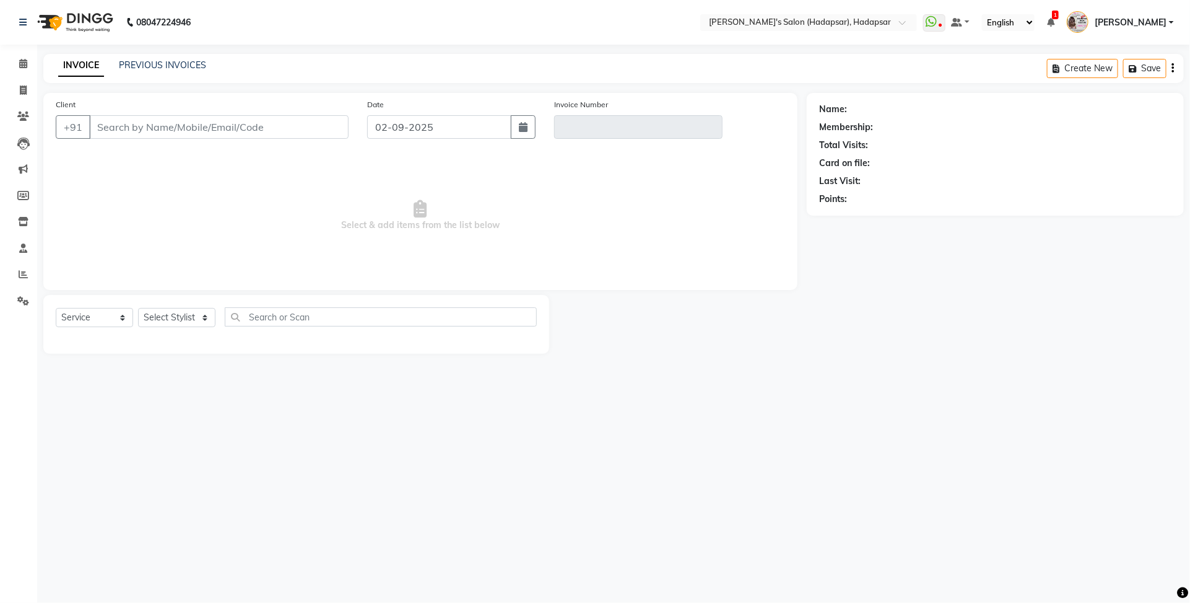
select select "9451"
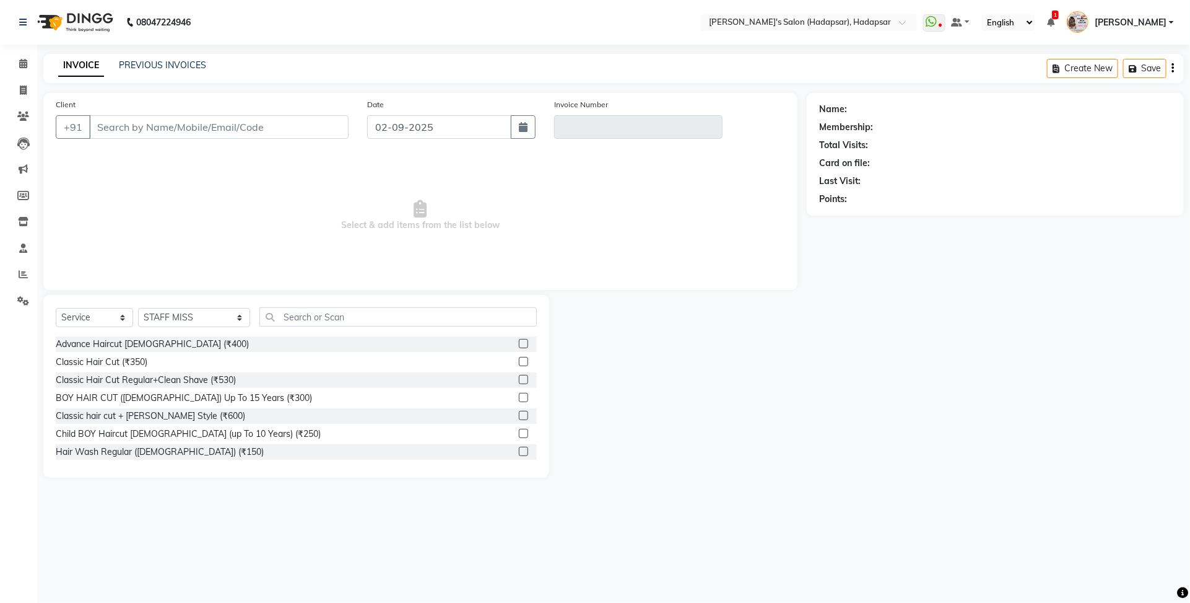
type input "8810489458"
type input "V/2025-26/1415"
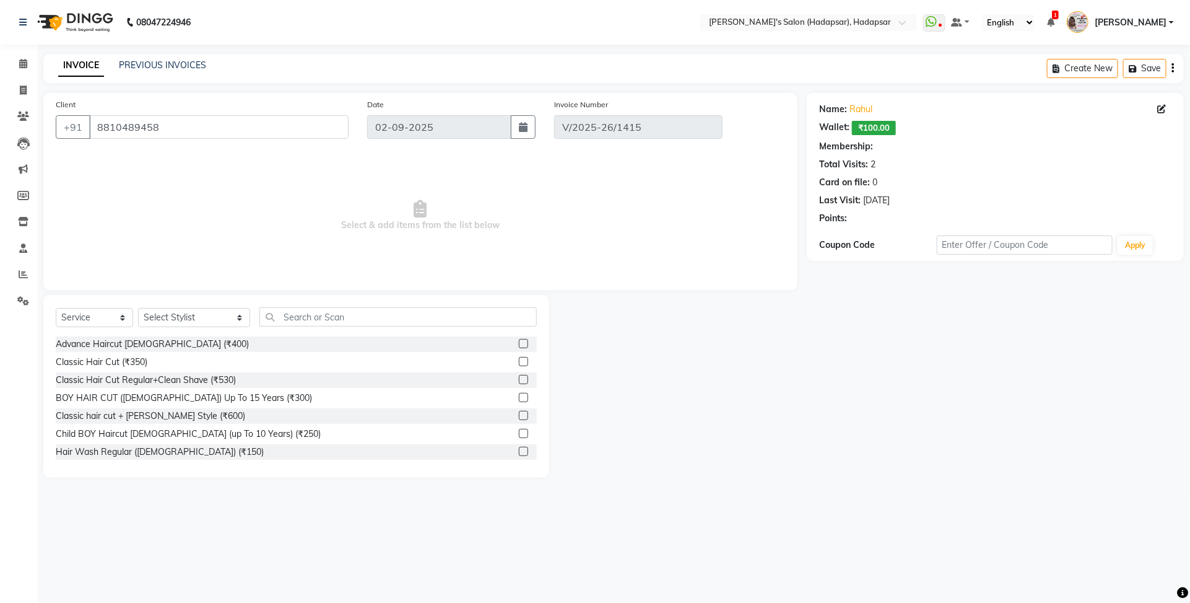
type input "[DATE]"
select select "select"
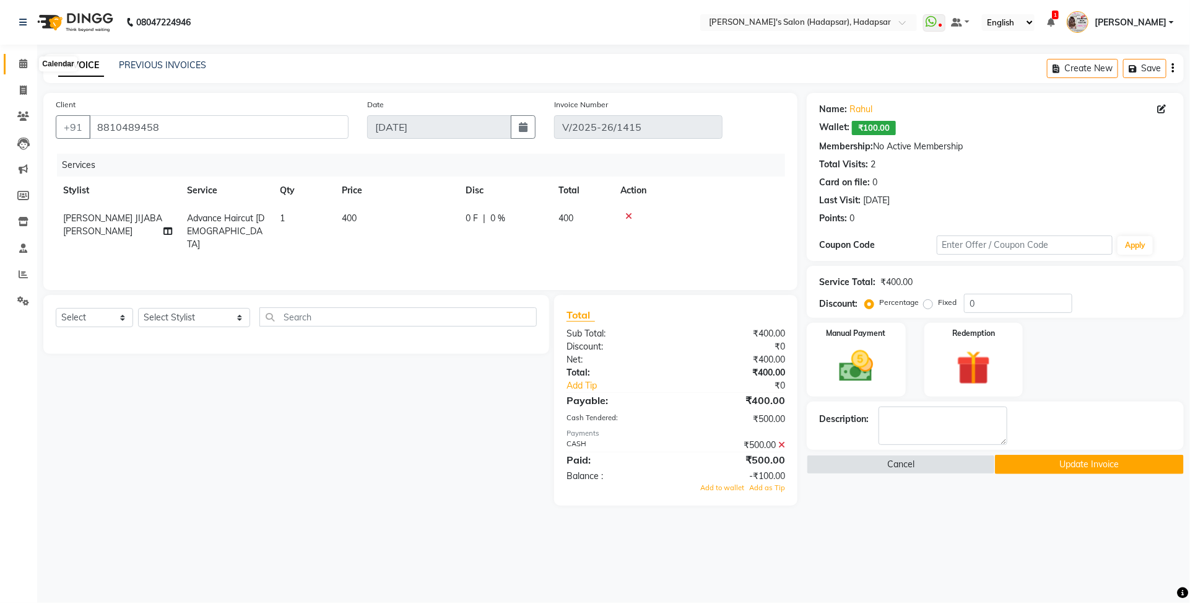
click at [25, 62] on icon at bounding box center [23, 63] width 8 height 9
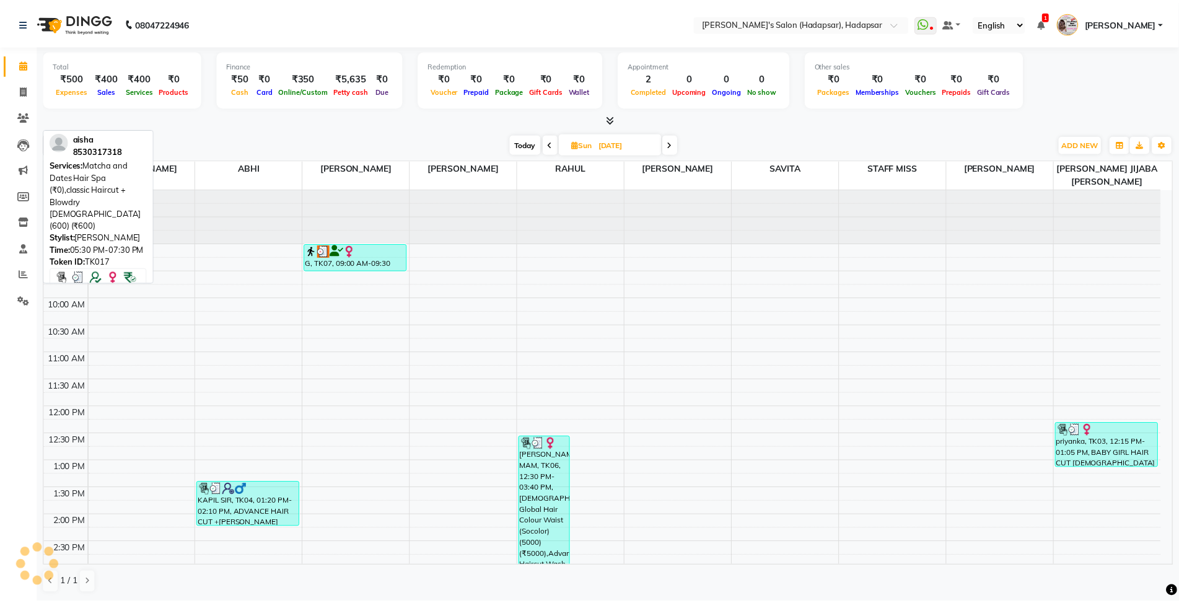
scroll to position [403, 0]
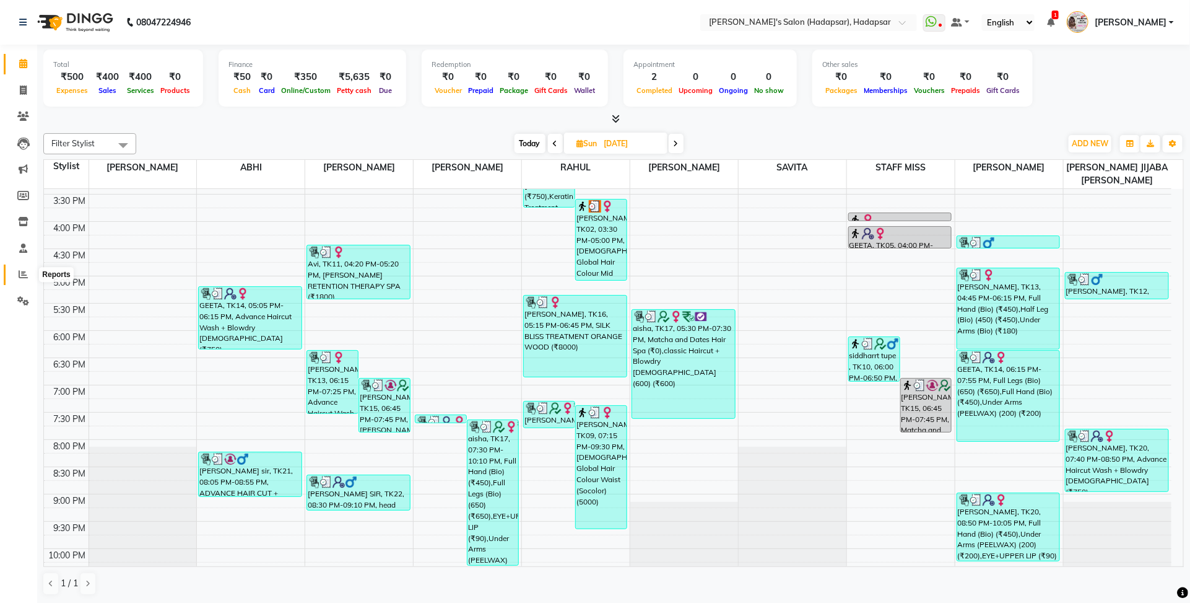
click at [25, 274] on icon at bounding box center [23, 273] width 9 height 9
